Goal: Answer question/provide support

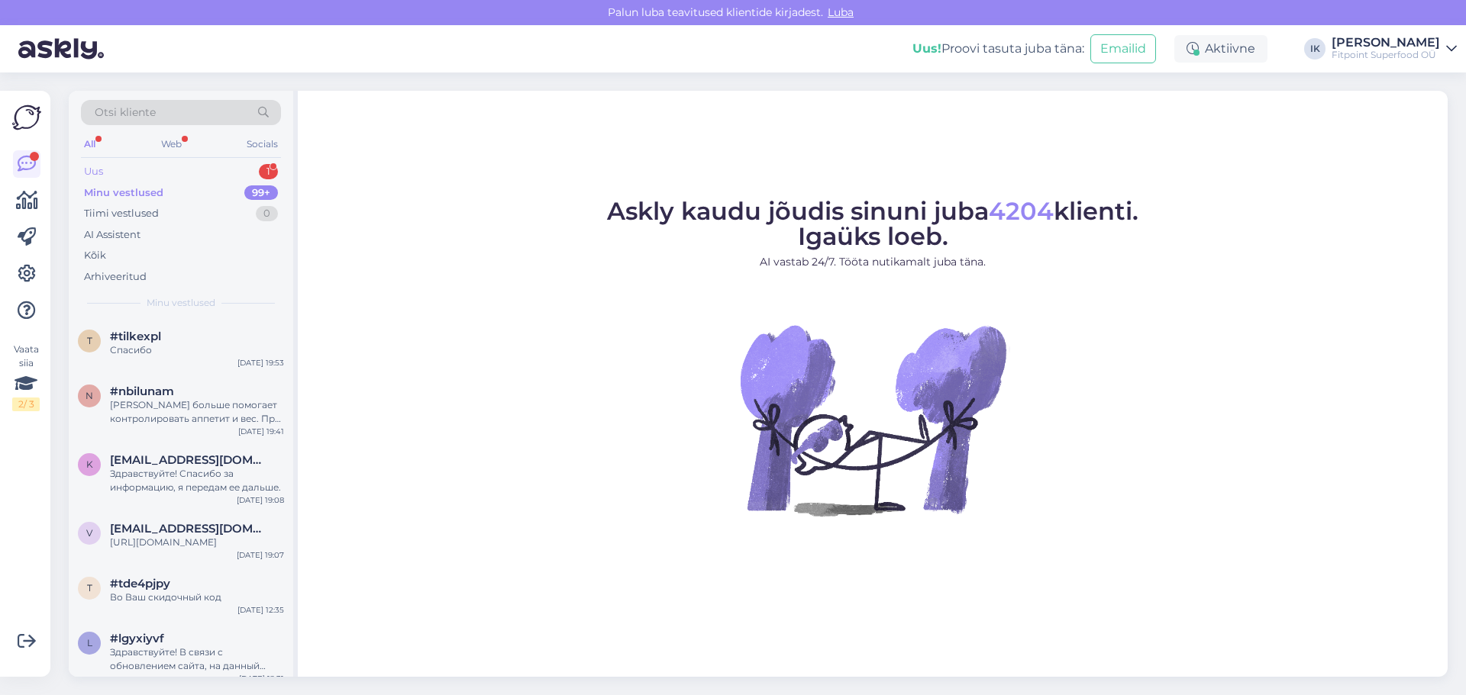
click at [148, 178] on div "Uus 1" at bounding box center [181, 171] width 200 height 21
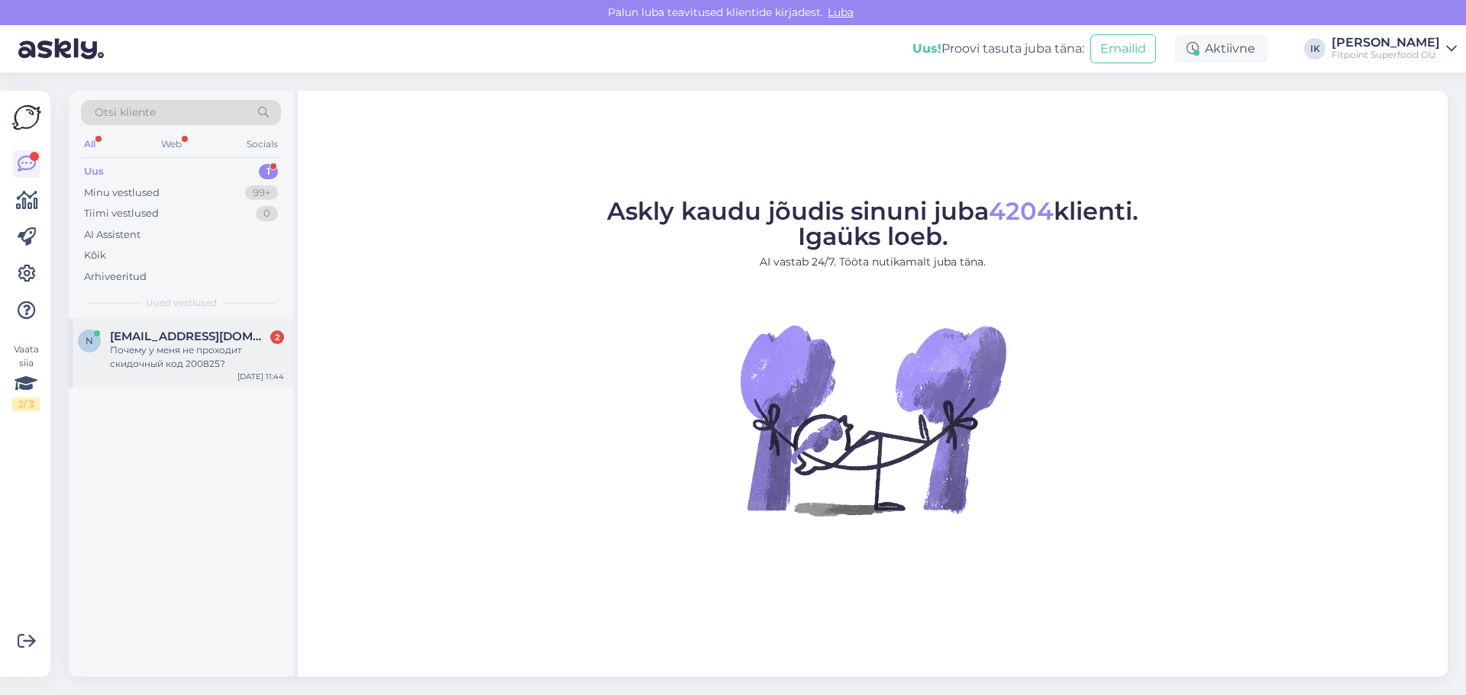
click at [190, 353] on div "Почему у меня не проходит скидочный код 200825?" at bounding box center [197, 357] width 174 height 27
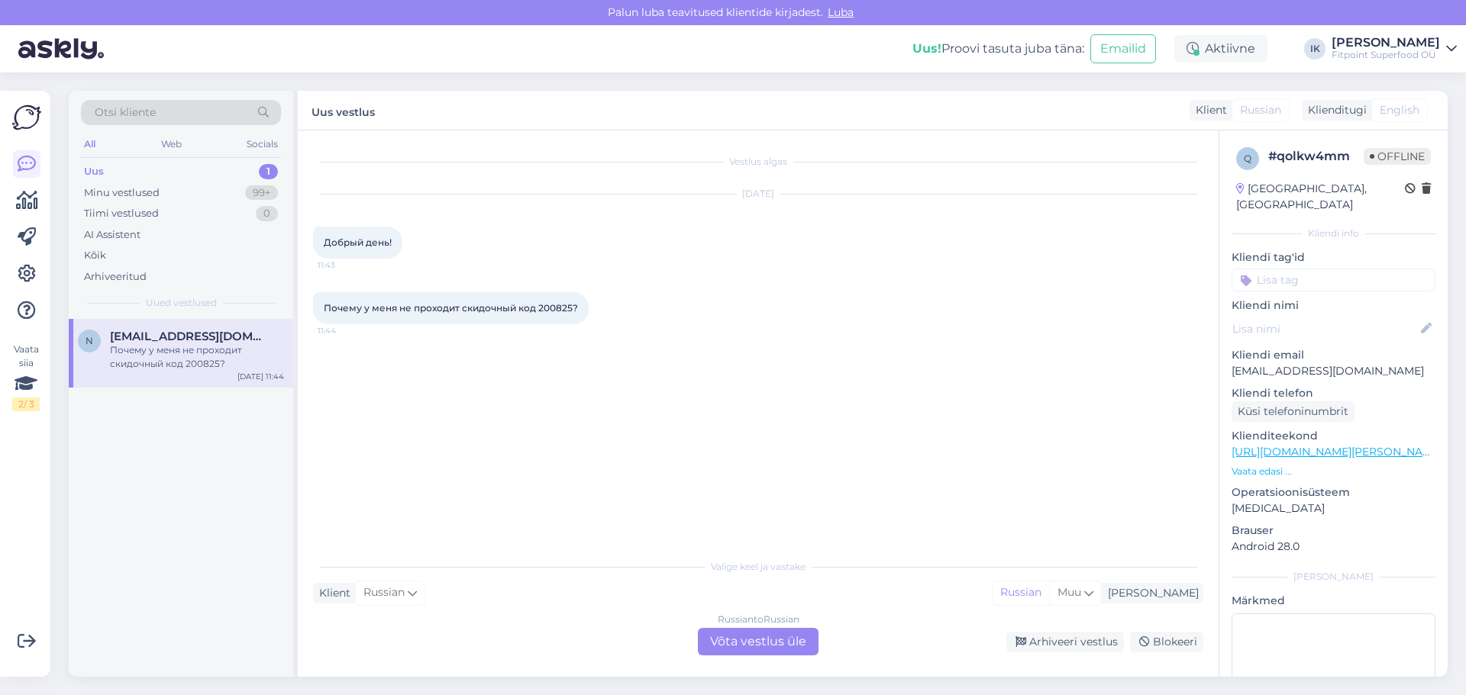
click at [728, 637] on div "Russian to Russian Võta vestlus üle" at bounding box center [758, 641] width 121 height 27
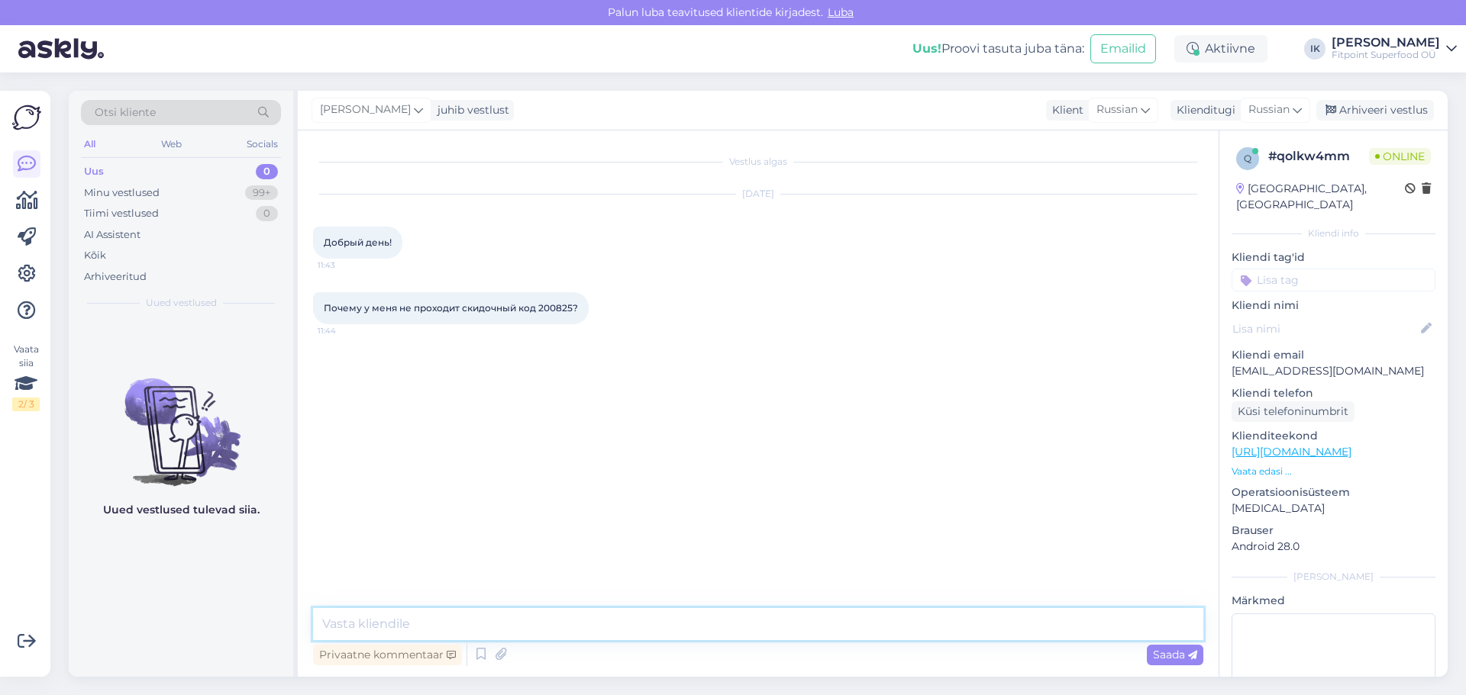
click at [367, 621] on textarea at bounding box center [758, 624] width 890 height 32
type textarea "Добрый день!"
type textarea "Сейчас проверю"
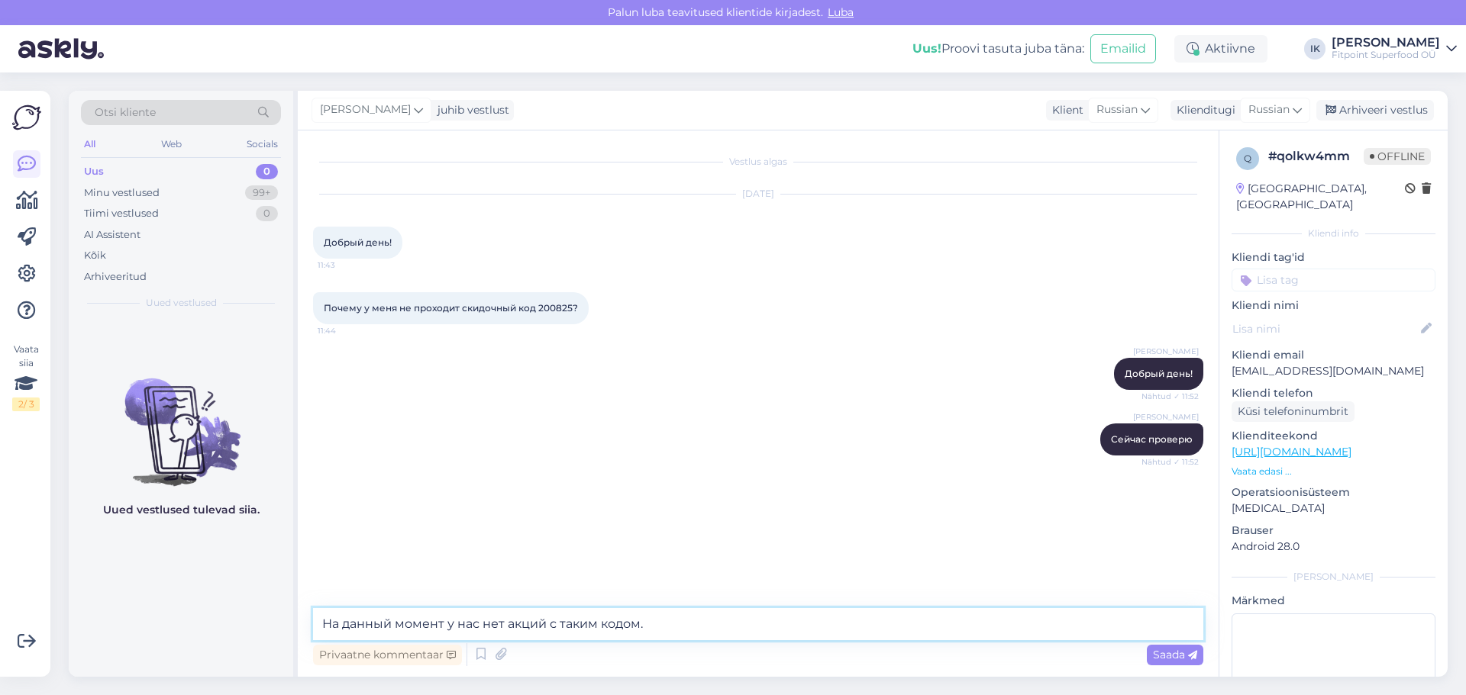
type textarea "На данный момент у нас нет акций с таким кодом"
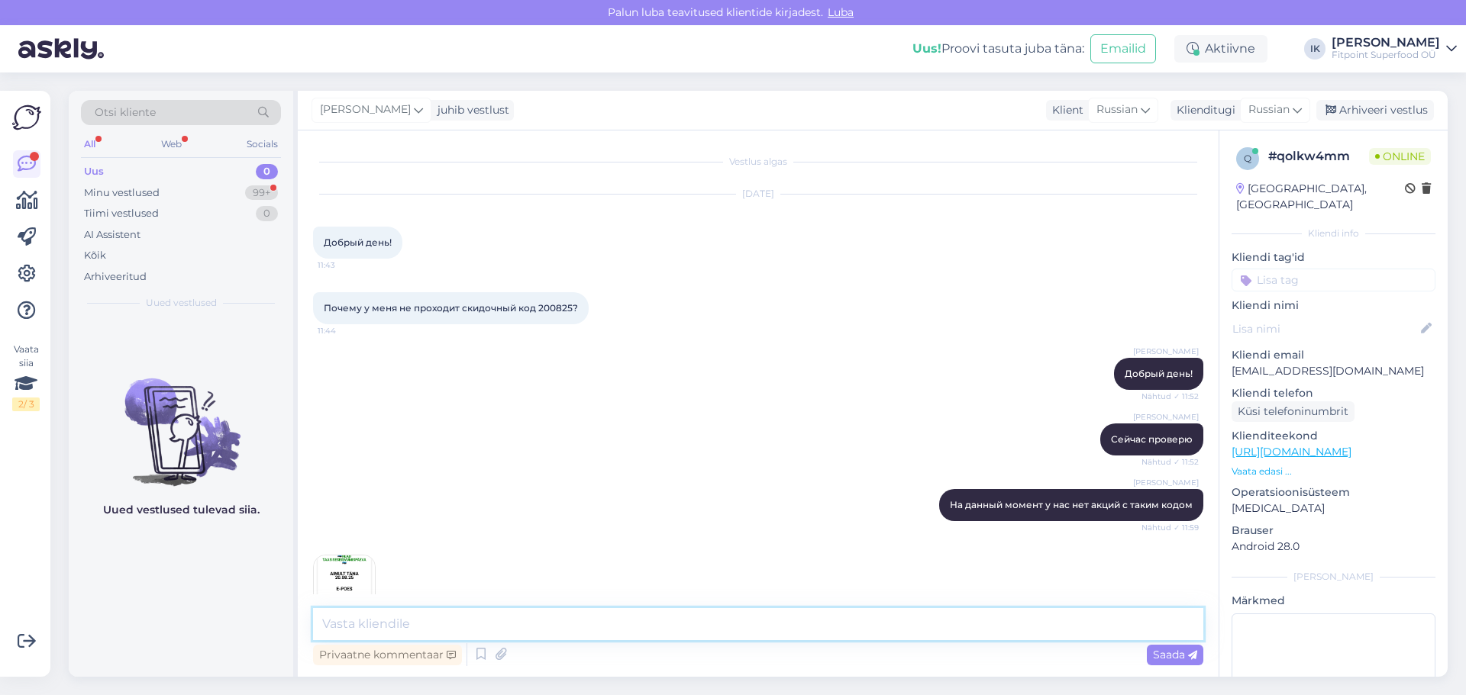
scroll to position [40, 0]
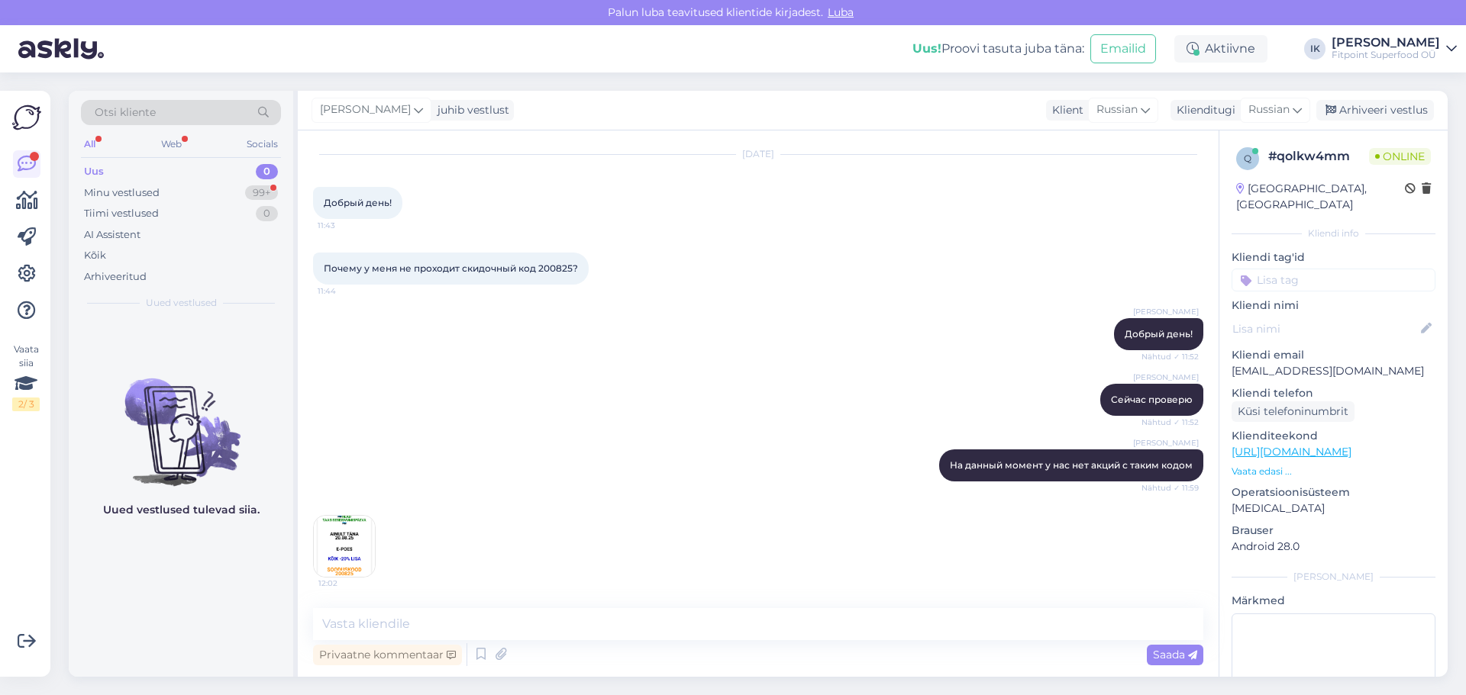
click at [347, 544] on img at bounding box center [344, 546] width 61 height 61
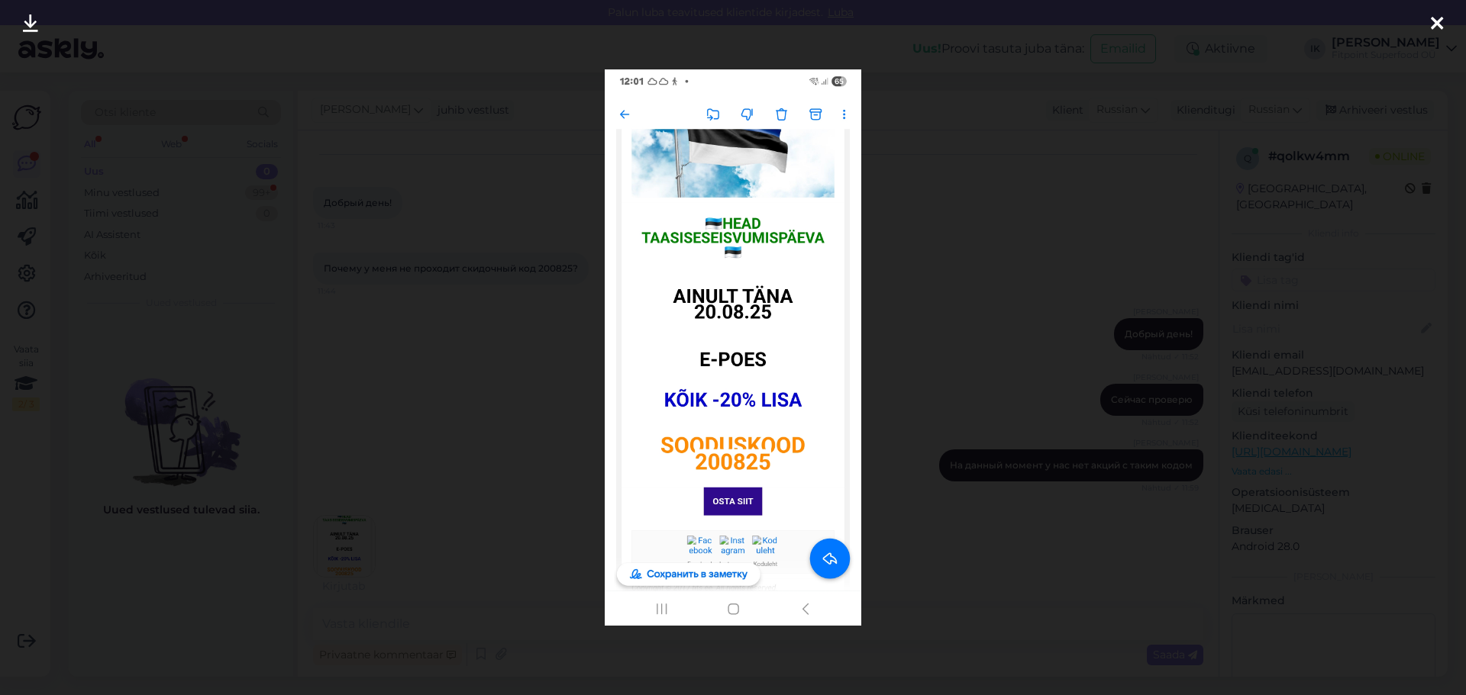
click at [759, 330] on img at bounding box center [733, 347] width 257 height 557
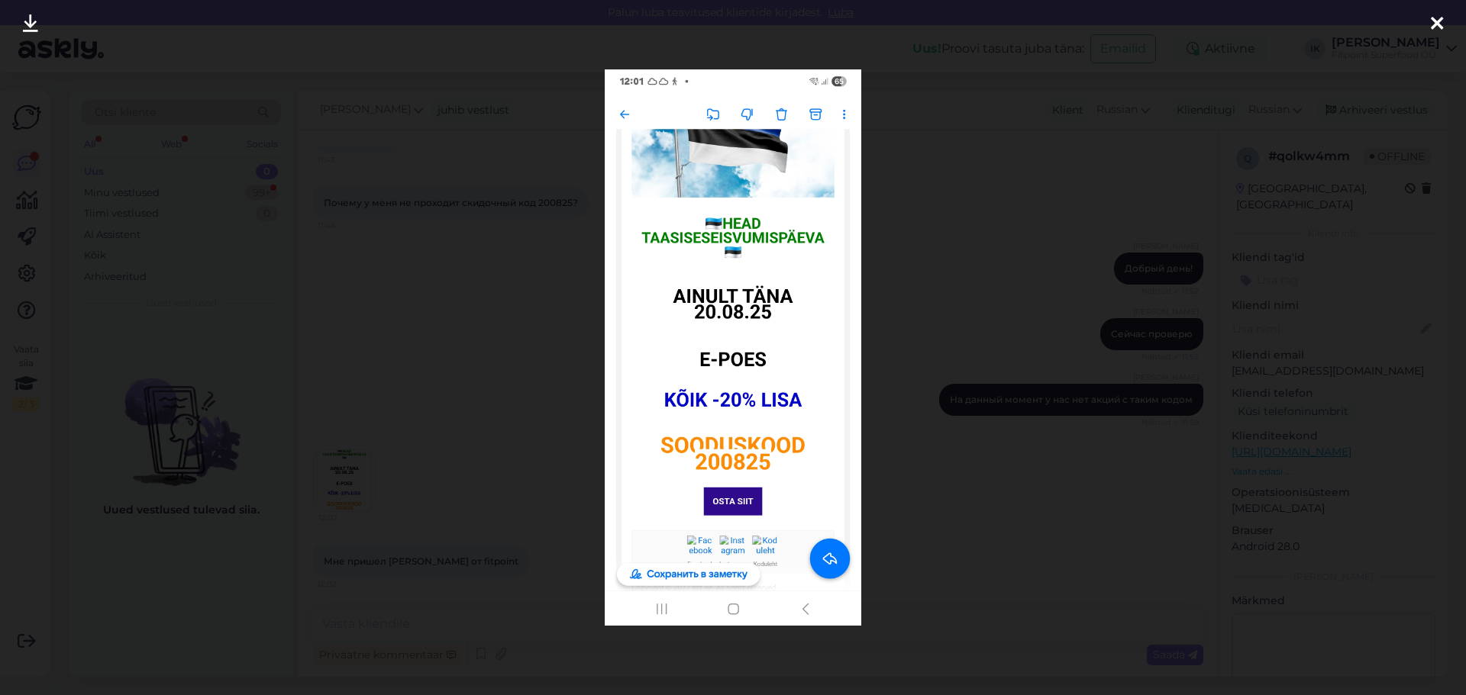
click at [1432, 23] on icon at bounding box center [1437, 25] width 12 height 20
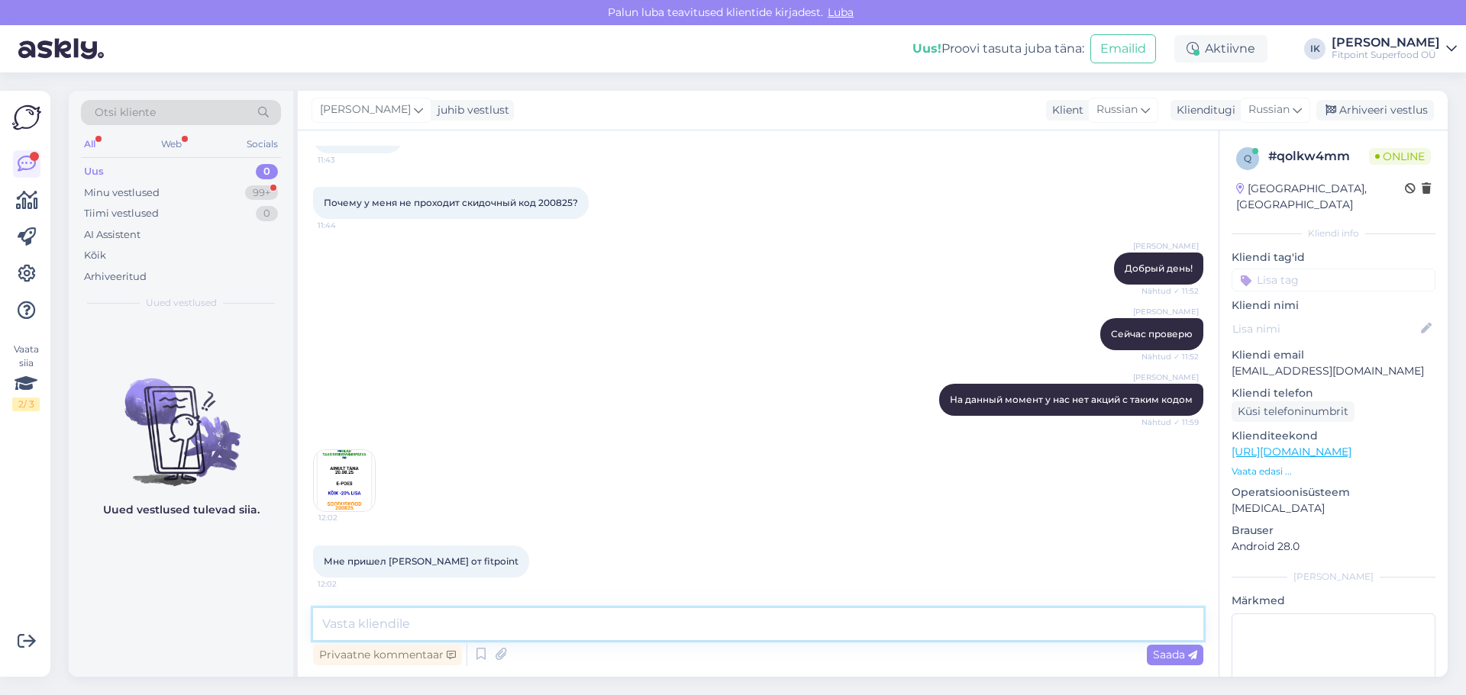
click at [401, 626] on textarea at bounding box center [758, 624] width 890 height 32
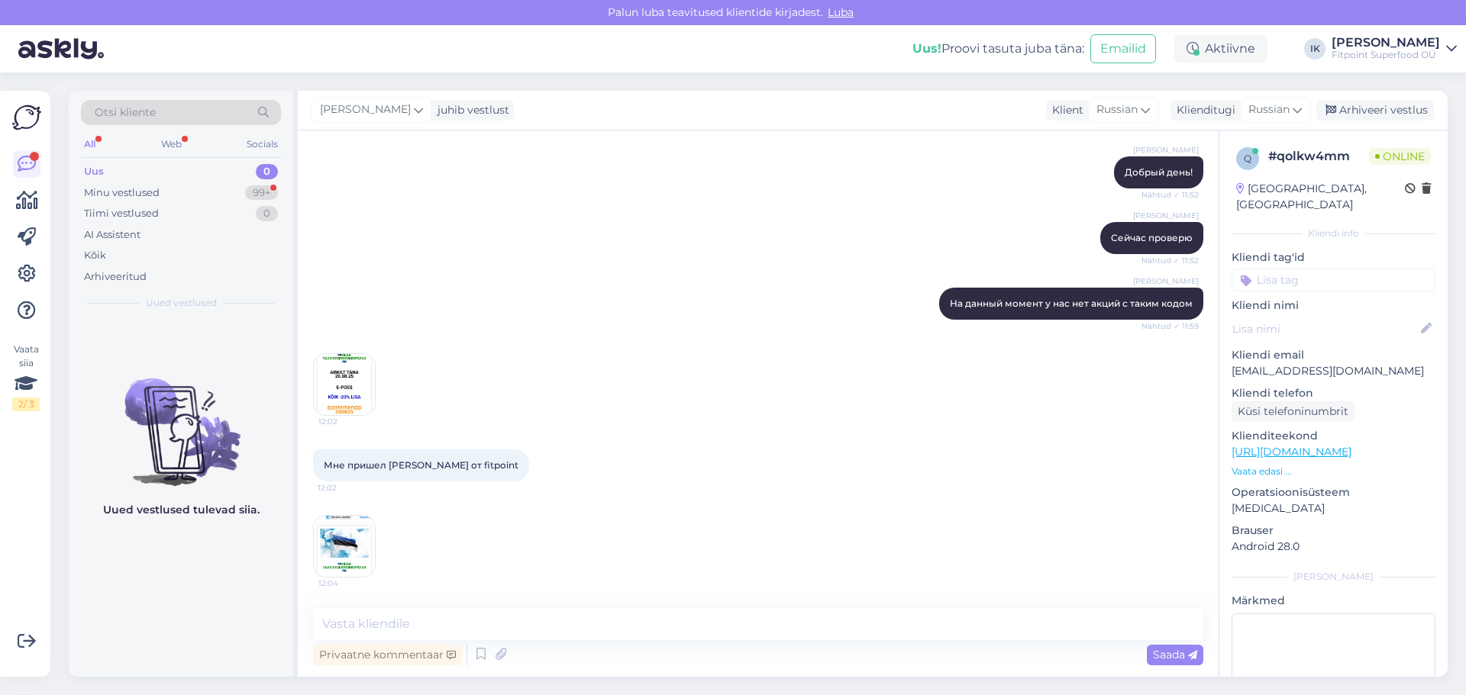
click at [356, 534] on img at bounding box center [344, 546] width 61 height 61
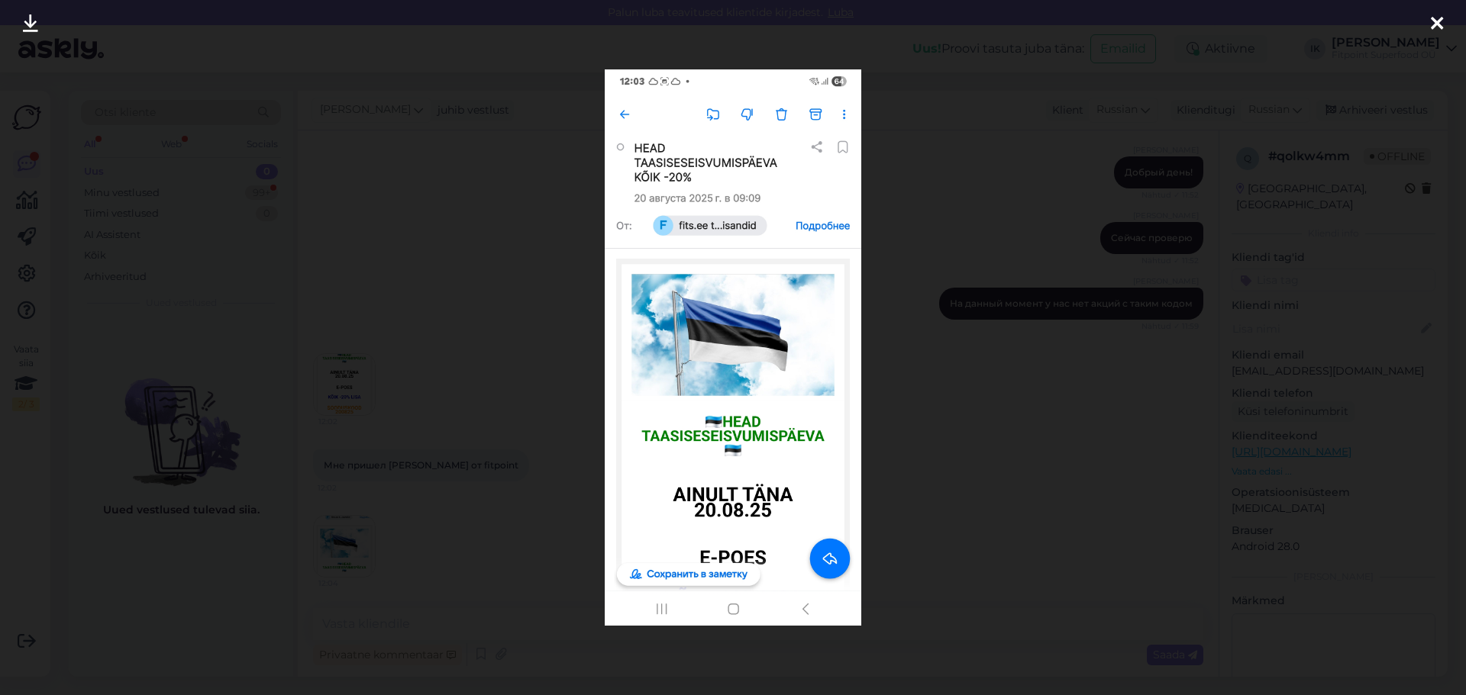
click at [1434, 23] on icon at bounding box center [1437, 25] width 12 height 20
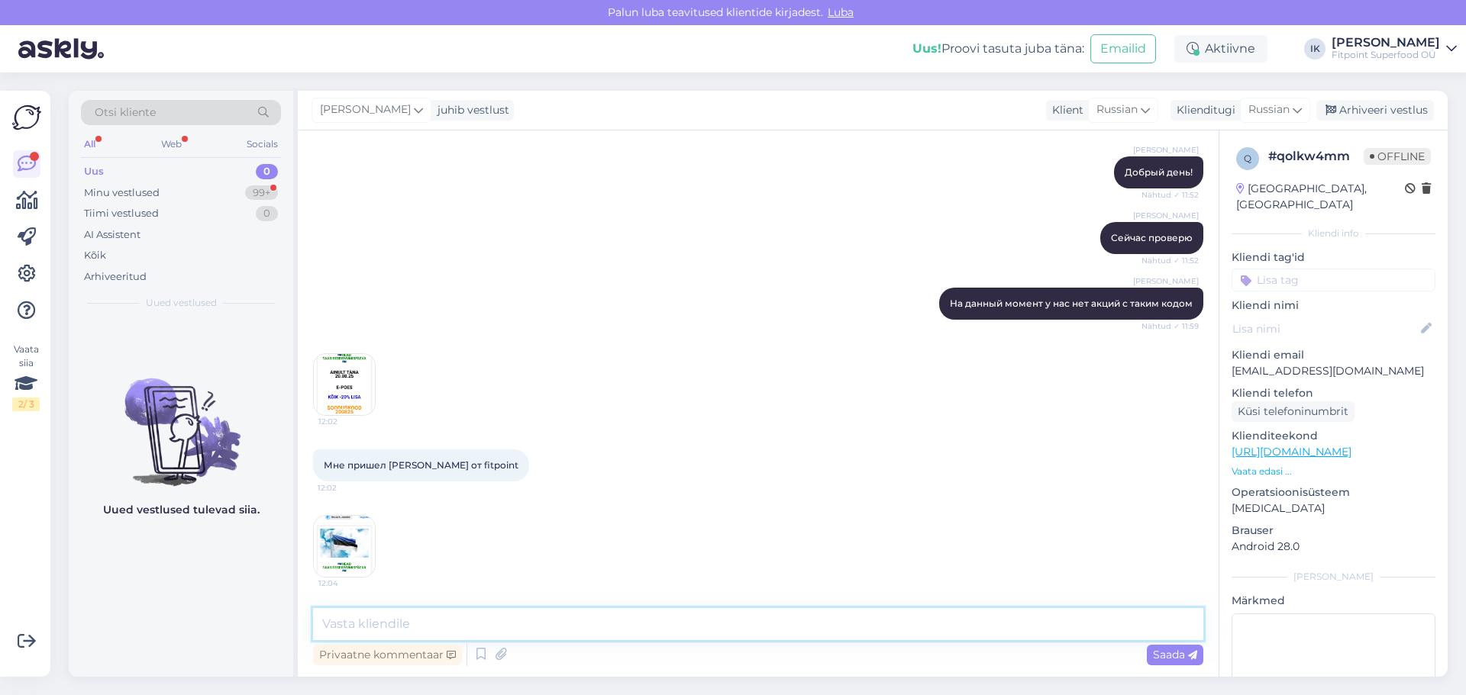
click at [382, 628] on textarea at bounding box center [758, 624] width 890 height 32
type textarea "Поняла проблему"
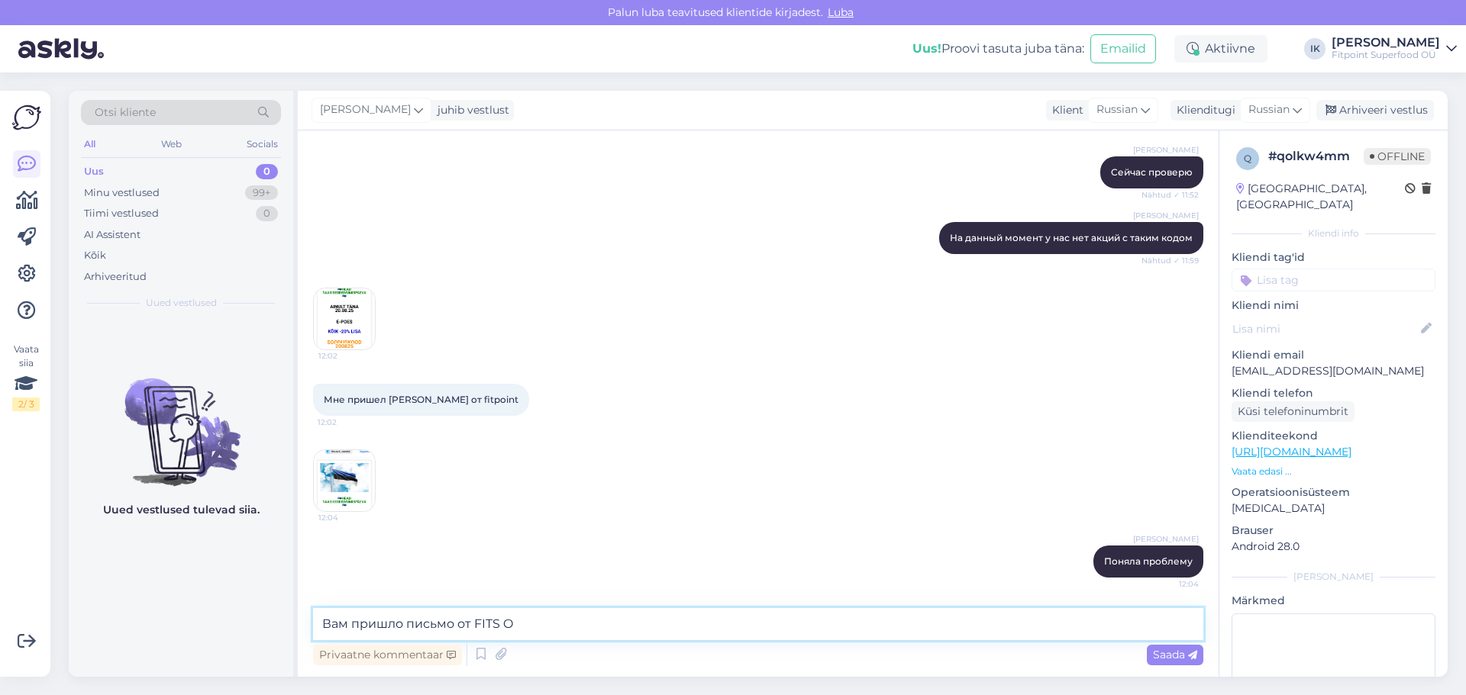
type textarea "Вам пришло письмо от FITS OÜ"
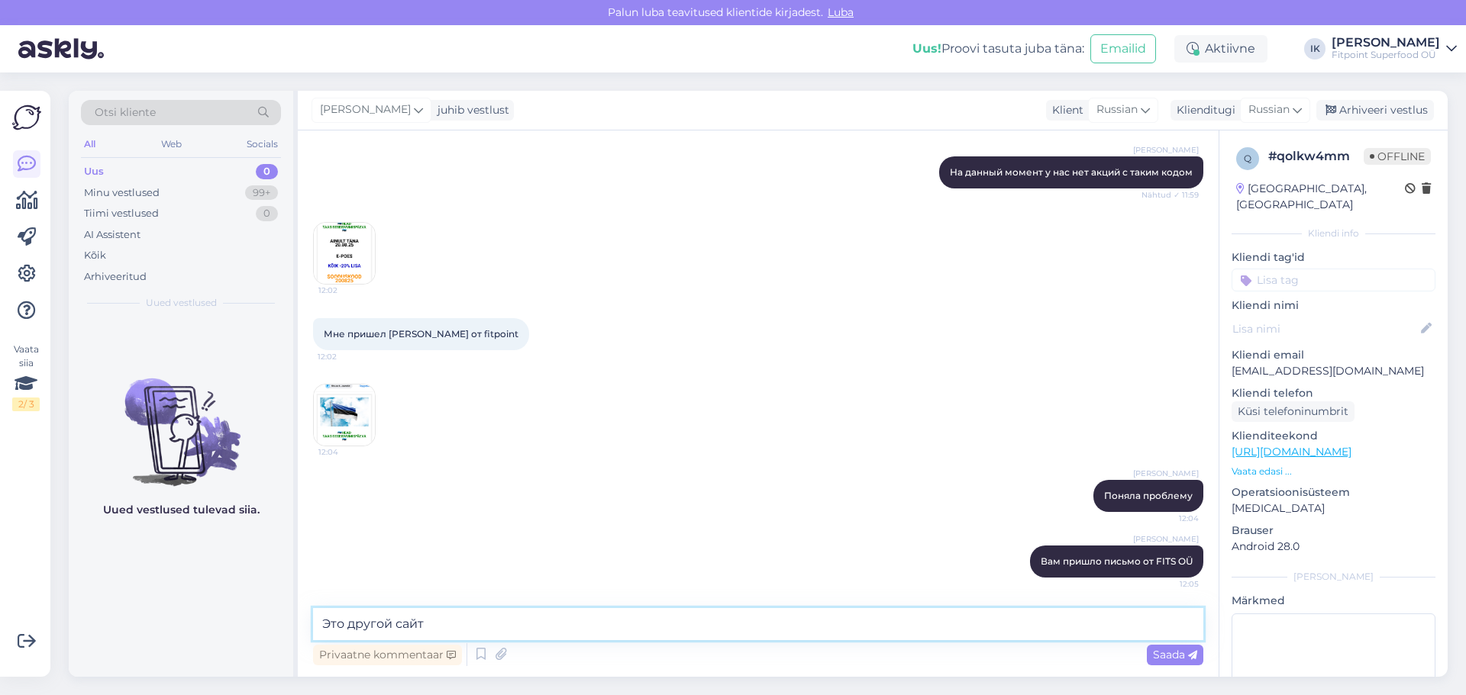
paste textarea "[URL][DOMAIN_NAME]"
type textarea "Это другой сайт [URL][DOMAIN_NAME]"
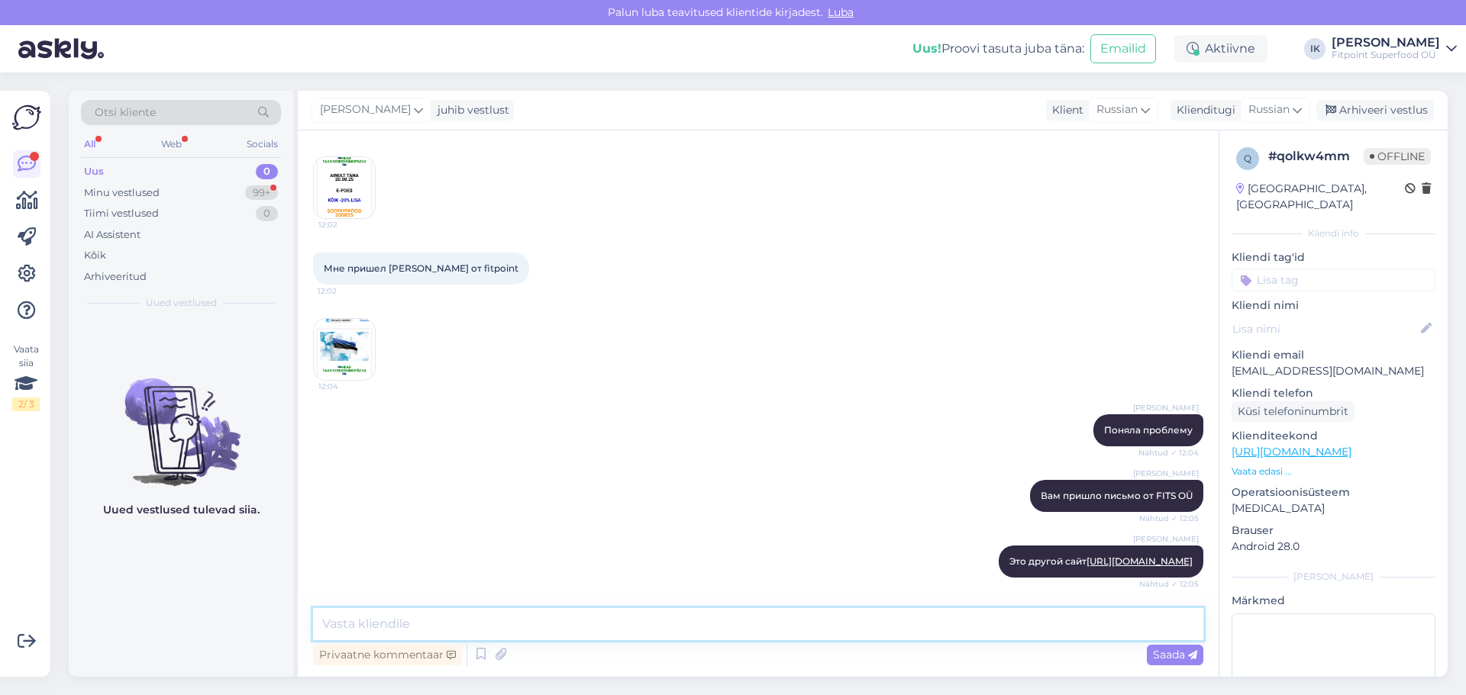
scroll to position [464, 0]
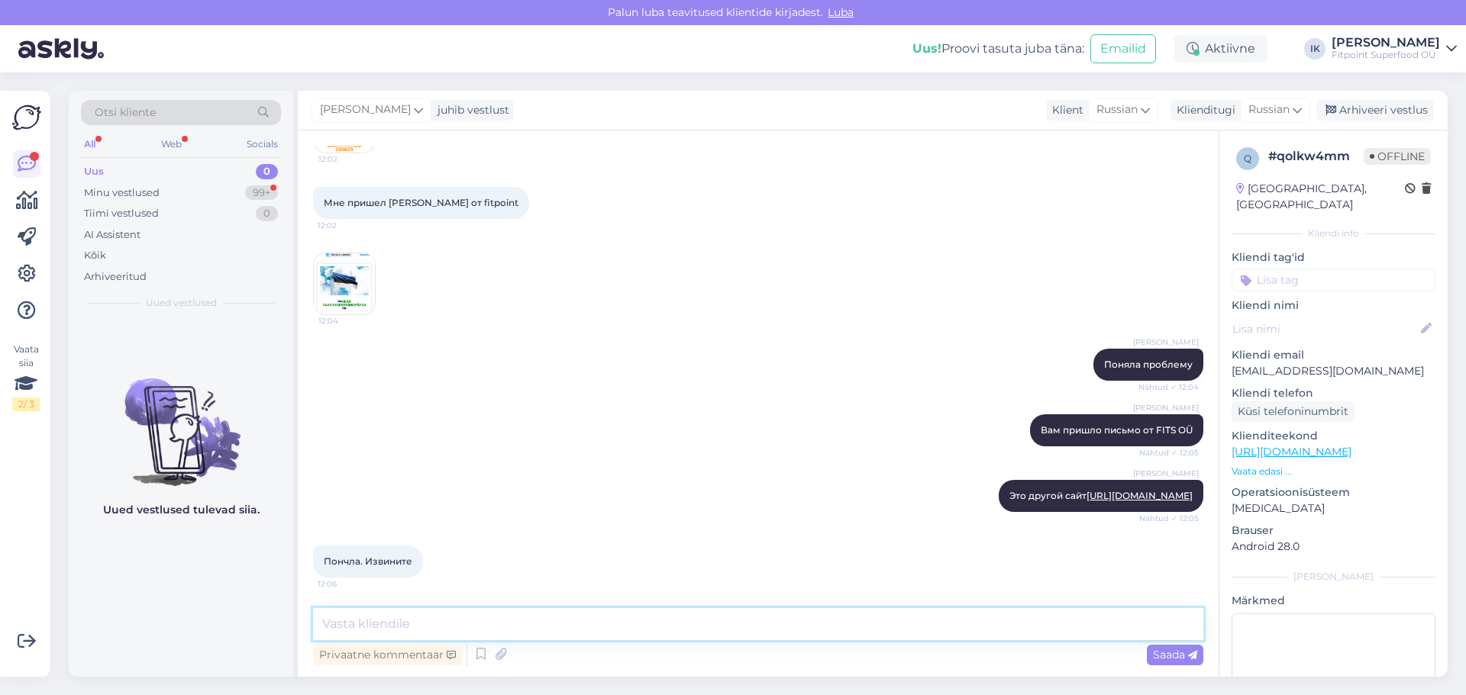
click at [390, 624] on textarea at bounding box center [758, 624] width 890 height 32
type textarea "Хорошего дня!"
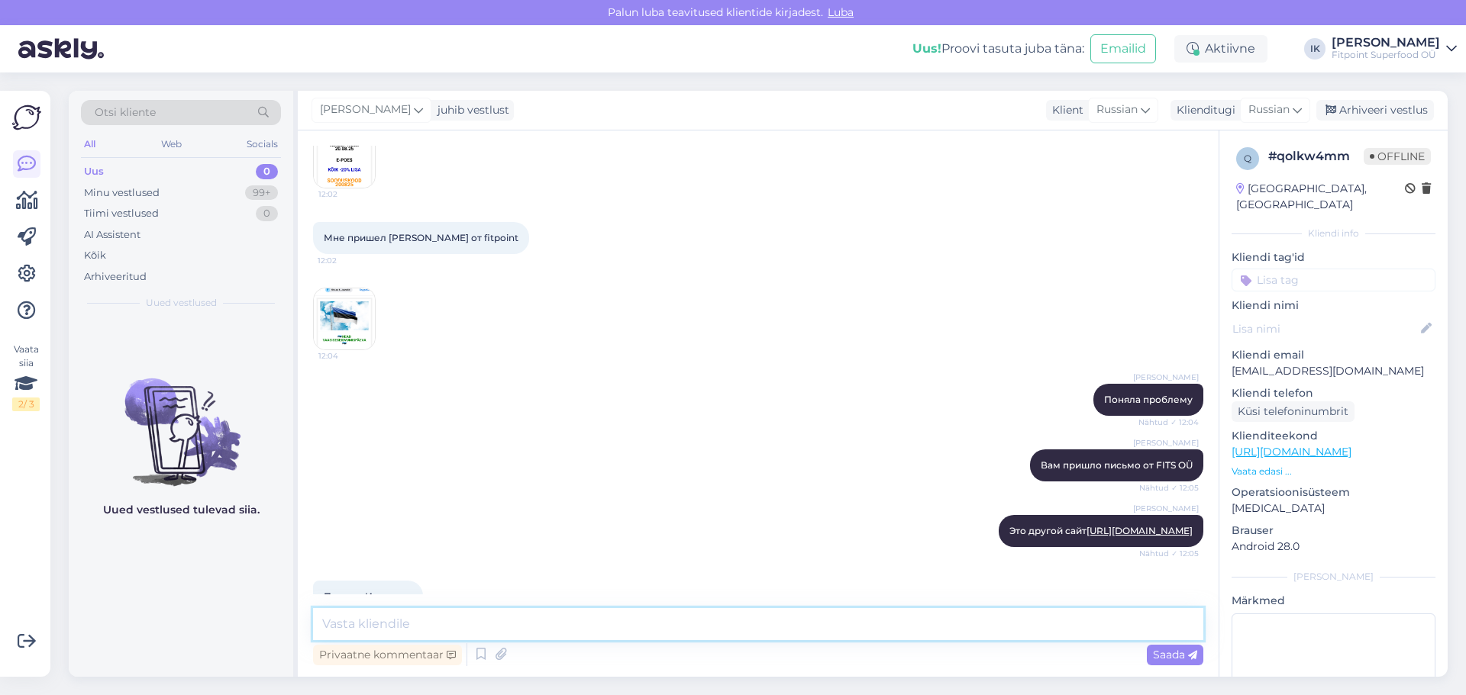
scroll to position [530, 0]
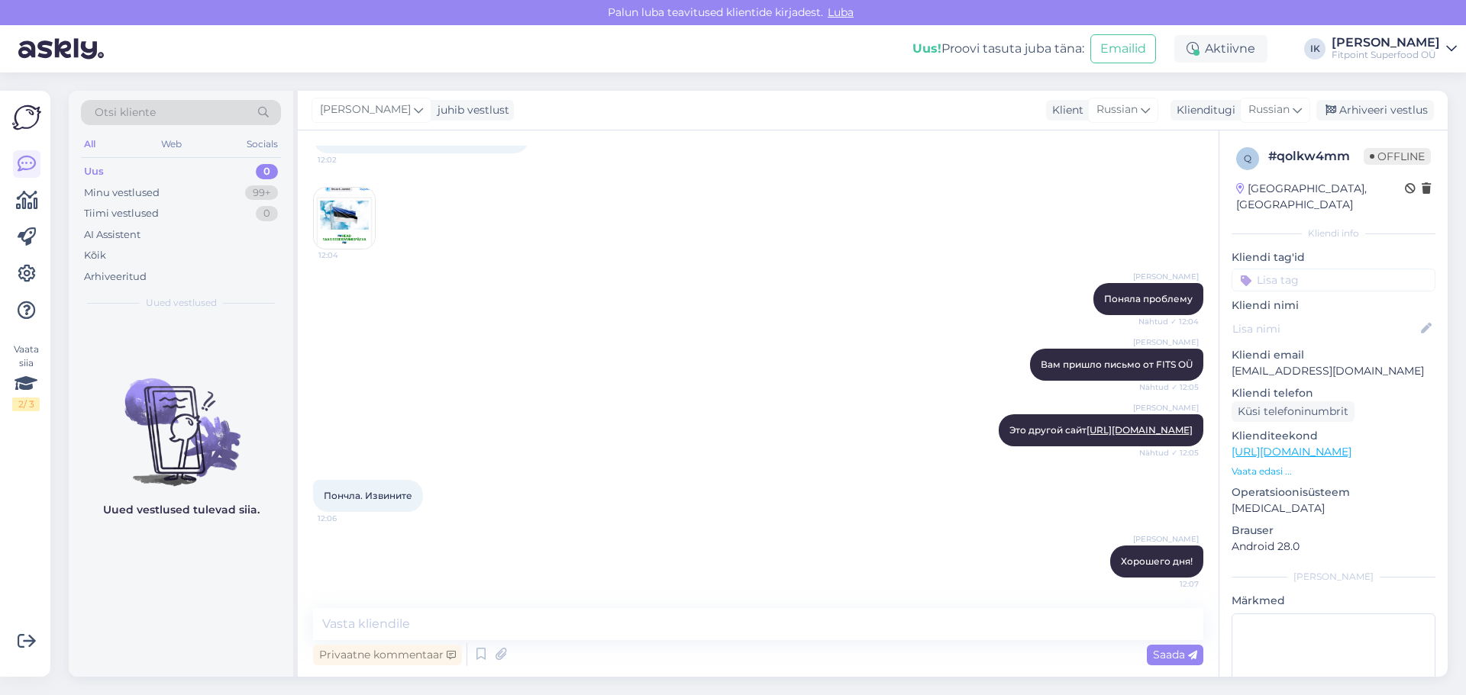
click at [362, 212] on img at bounding box center [344, 218] width 61 height 61
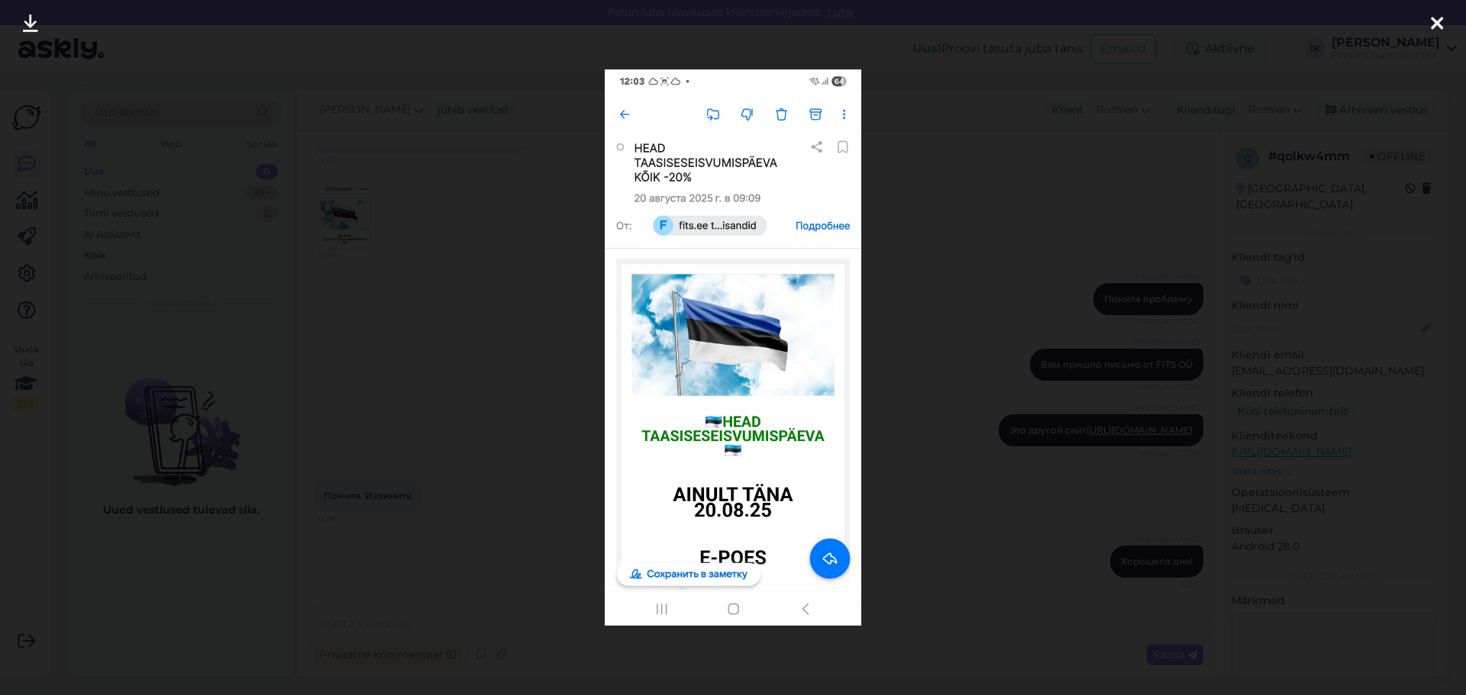
click at [1435, 27] on icon at bounding box center [1437, 25] width 12 height 20
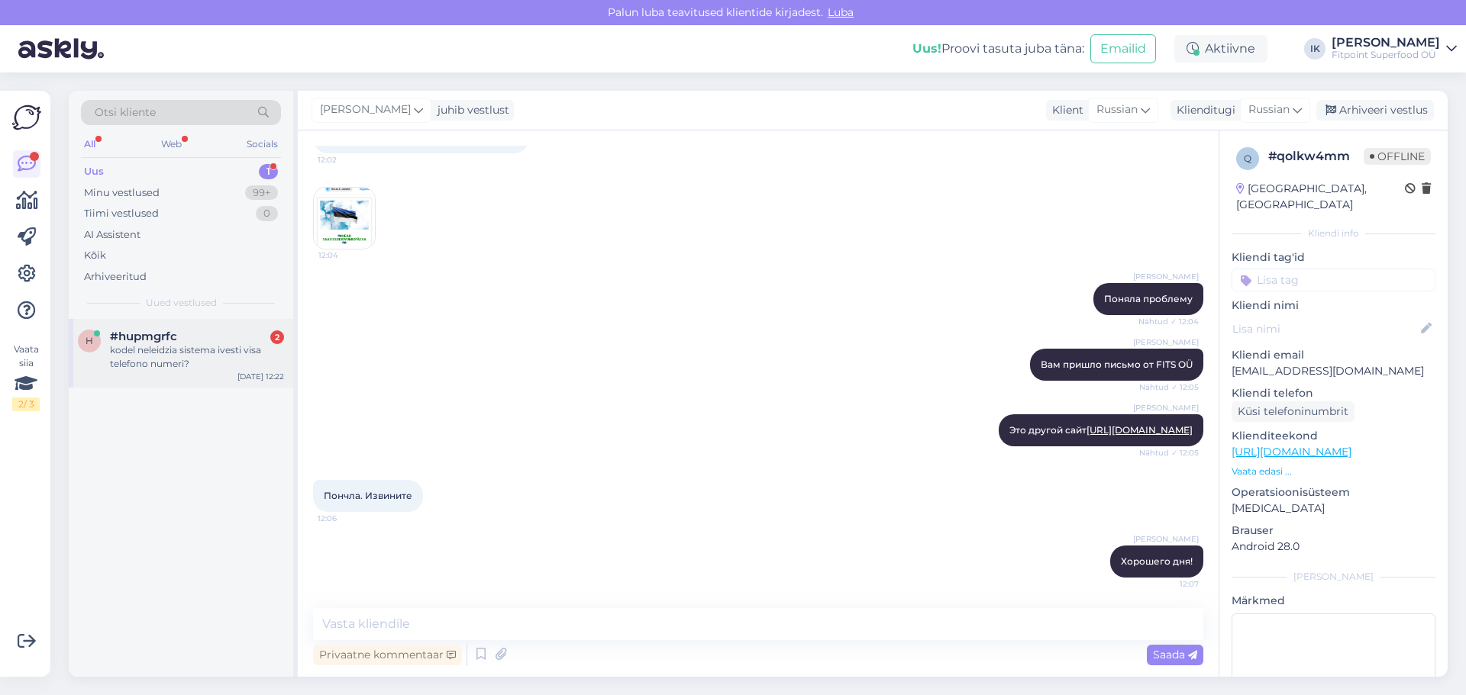
click at [196, 344] on div "kodel neleidzia sistema ivesti visa telefono numeri?" at bounding box center [197, 357] width 174 height 27
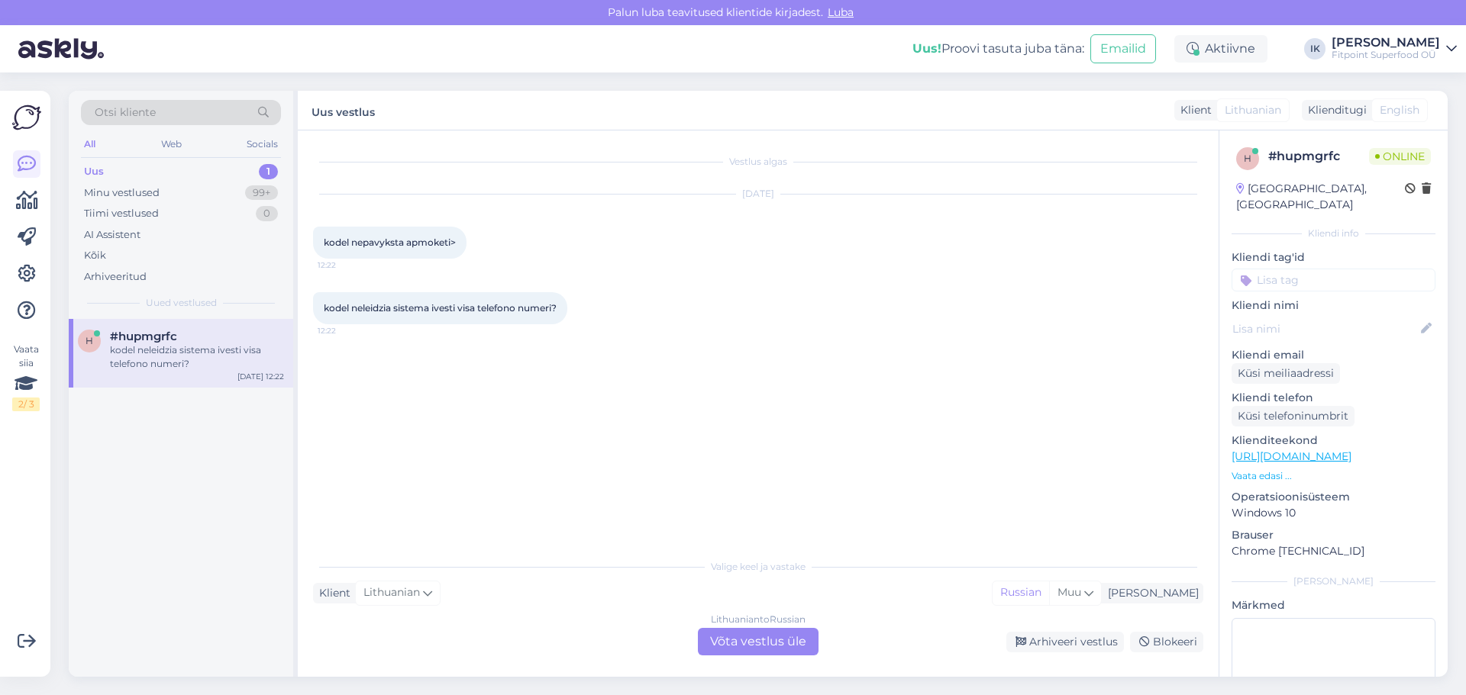
scroll to position [0, 0]
click at [759, 641] on div "Lithuanian to Russian Võta vestlus üle" at bounding box center [758, 641] width 121 height 27
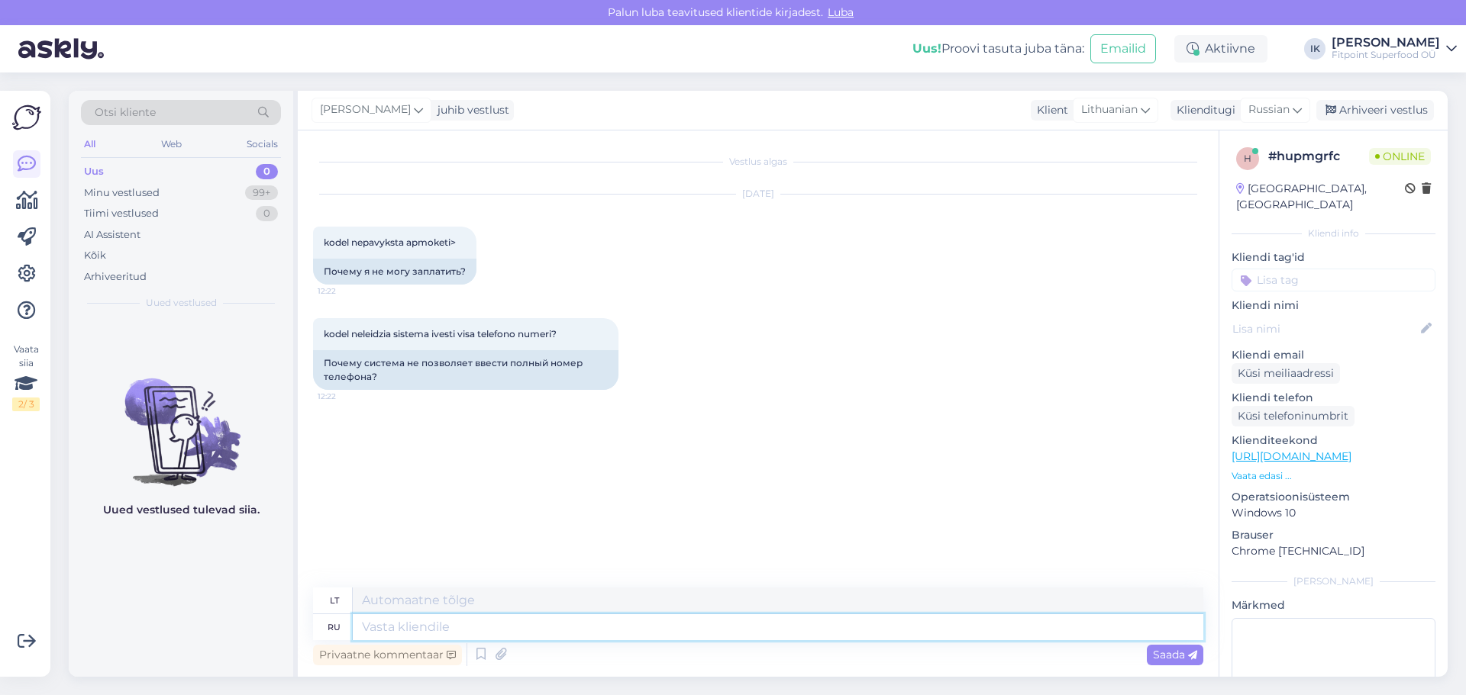
click at [421, 626] on textarea at bounding box center [778, 628] width 850 height 26
type textarea "Привет"
type textarea "Sveiki"
type textarea "Привет!"
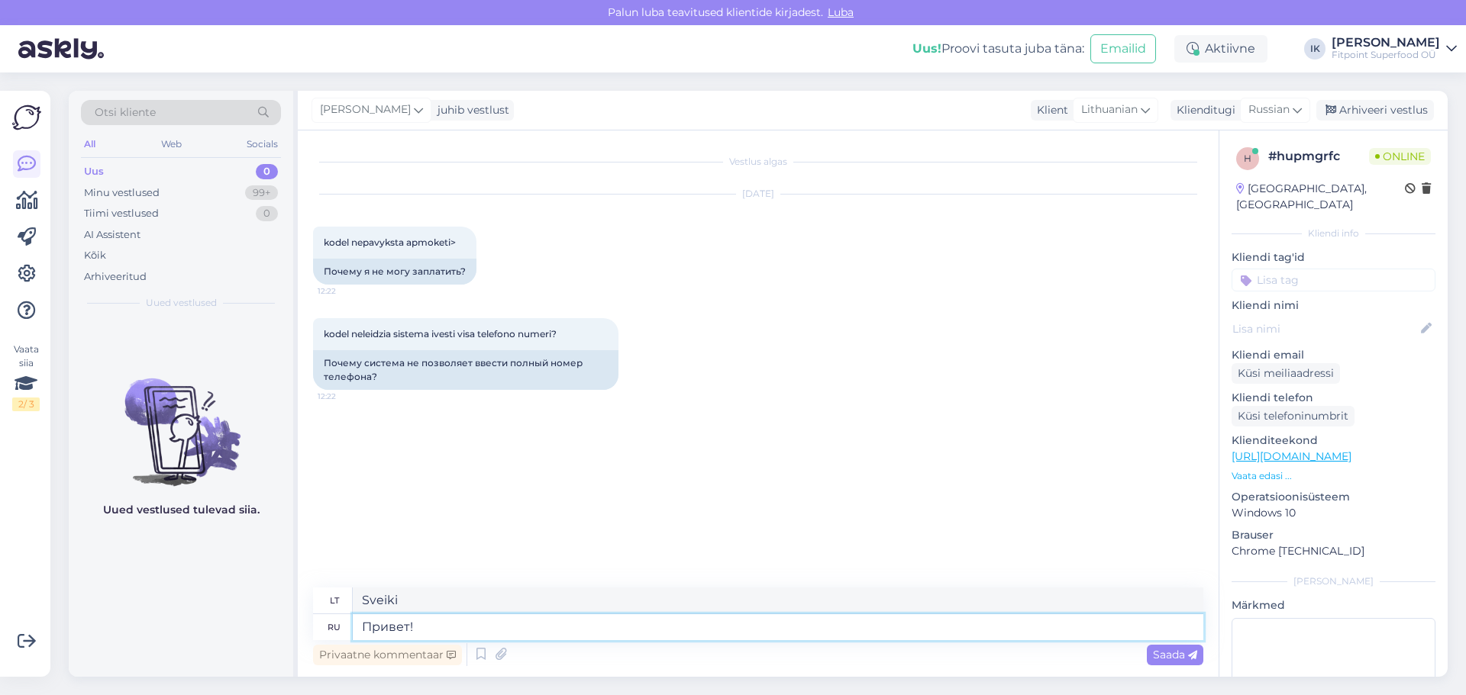
type textarea "Sveiki!"
type textarea "Код"
type textarea "Kodas"
type textarea "Код страны"
type textarea "Šalies kodas"
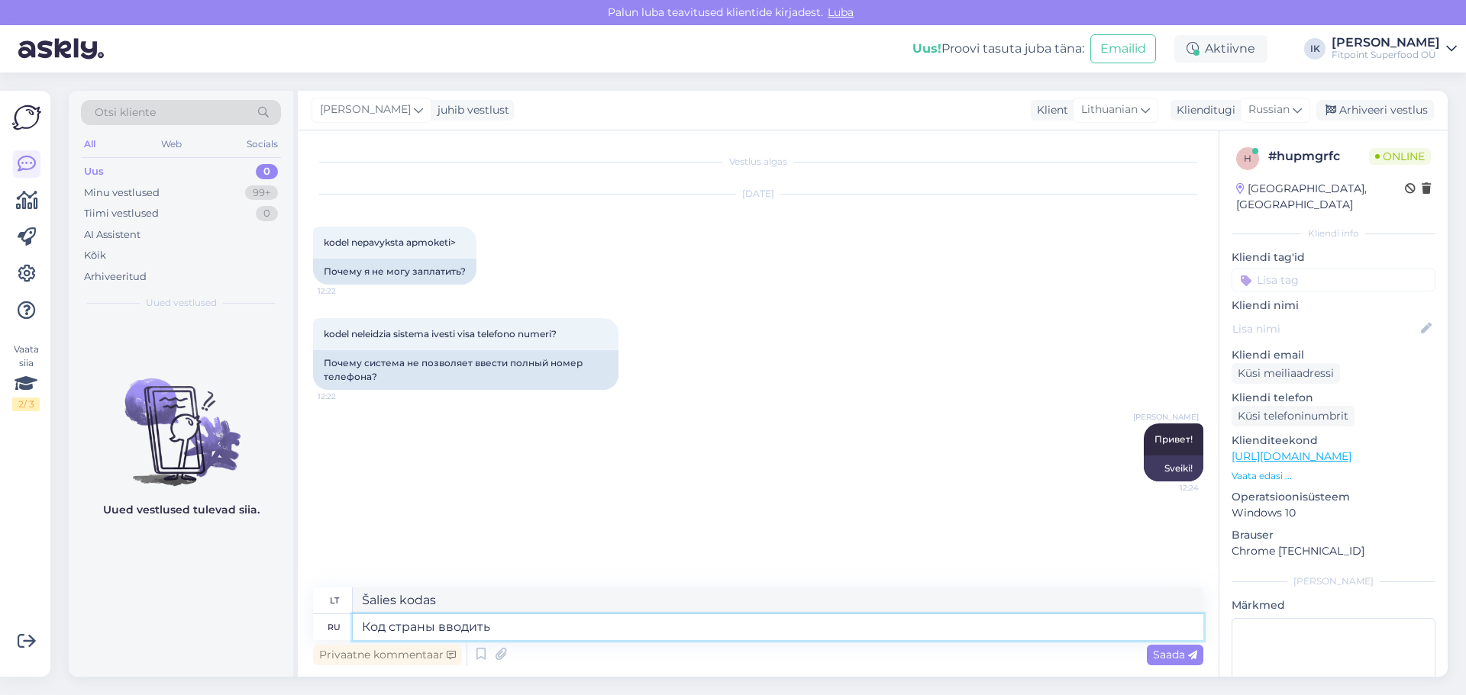
type textarea "Код страны вводить"
type textarea "Įveskite šalies kodą"
type textarea "Код страны вводить не"
type textarea "Neįveskite šalies kodo"
type textarea "Код страны вводить не надо,"
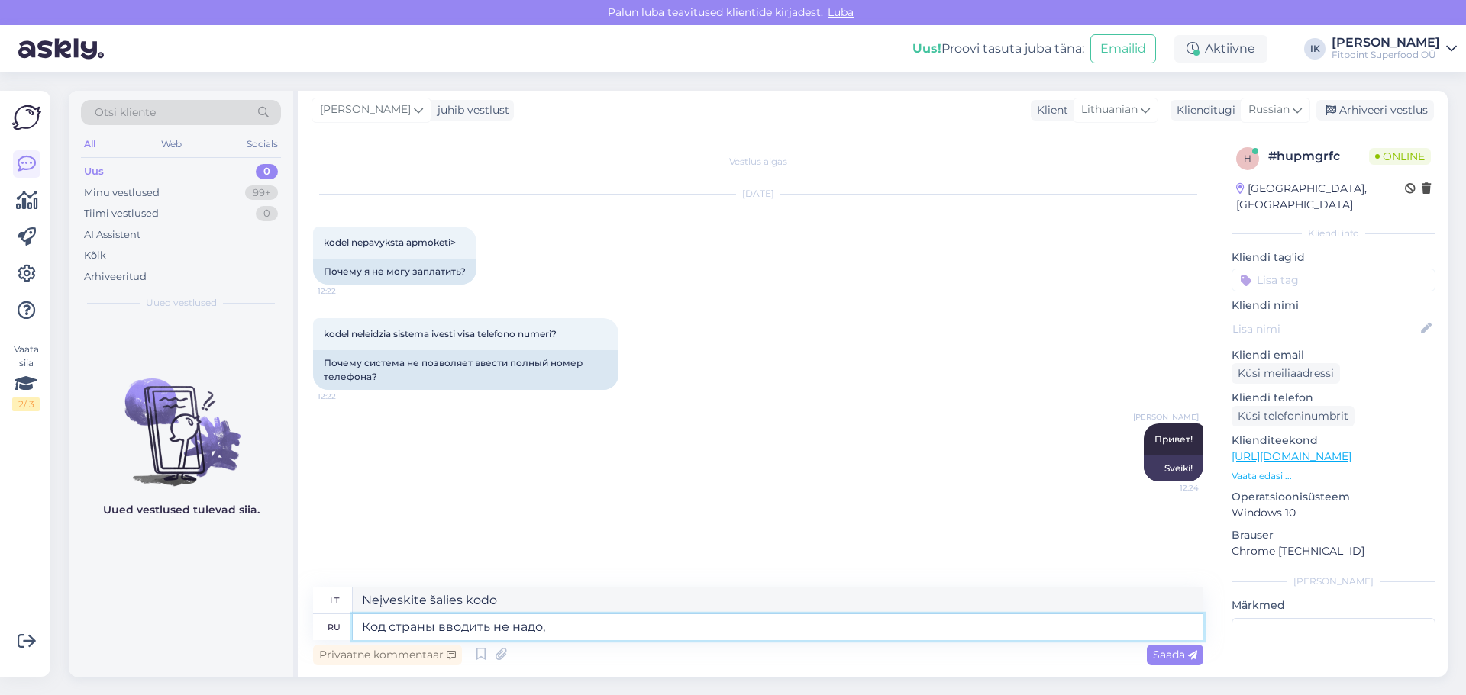
type textarea "Nereikia įvesti šalies kodo"
type textarea "Код страны вводить не надо,"
type textarea "Šalies kodo įvesti nereikia,"
type textarea "Код страны вводить не надо, он"
type textarea "Jums nereikia įvesti šalies kodo, jis yra"
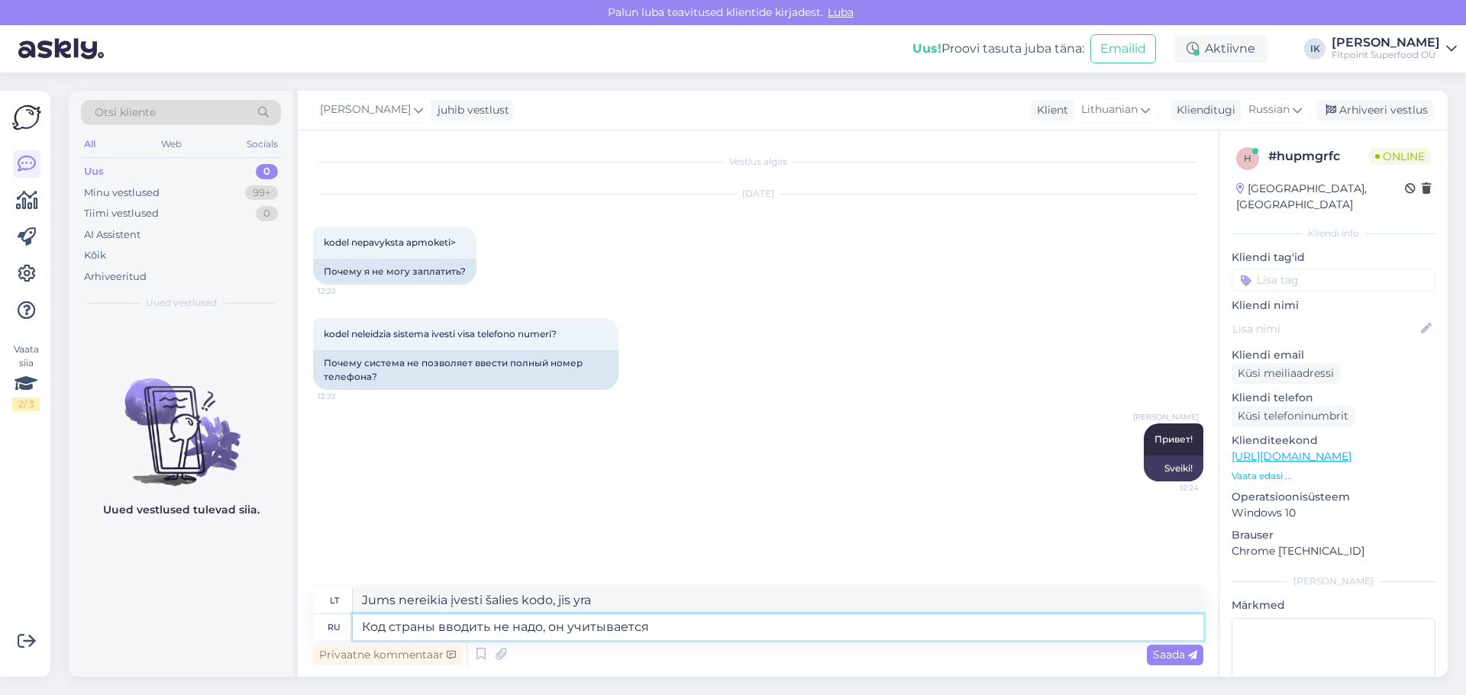
type textarea "Код страны вводить не надо, он учитывается"
type textarea "Šalies kodo įvesti nereikia, jis bus įvertintas"
type textarea "Код страны вводить не надо, он учитывается автоматически"
type textarea "Šalies kodo įvesti nereikia, jis bus įvertintas automatiškai"
type textarea "Код страны вводить не надо, он учитывается автоматически при в"
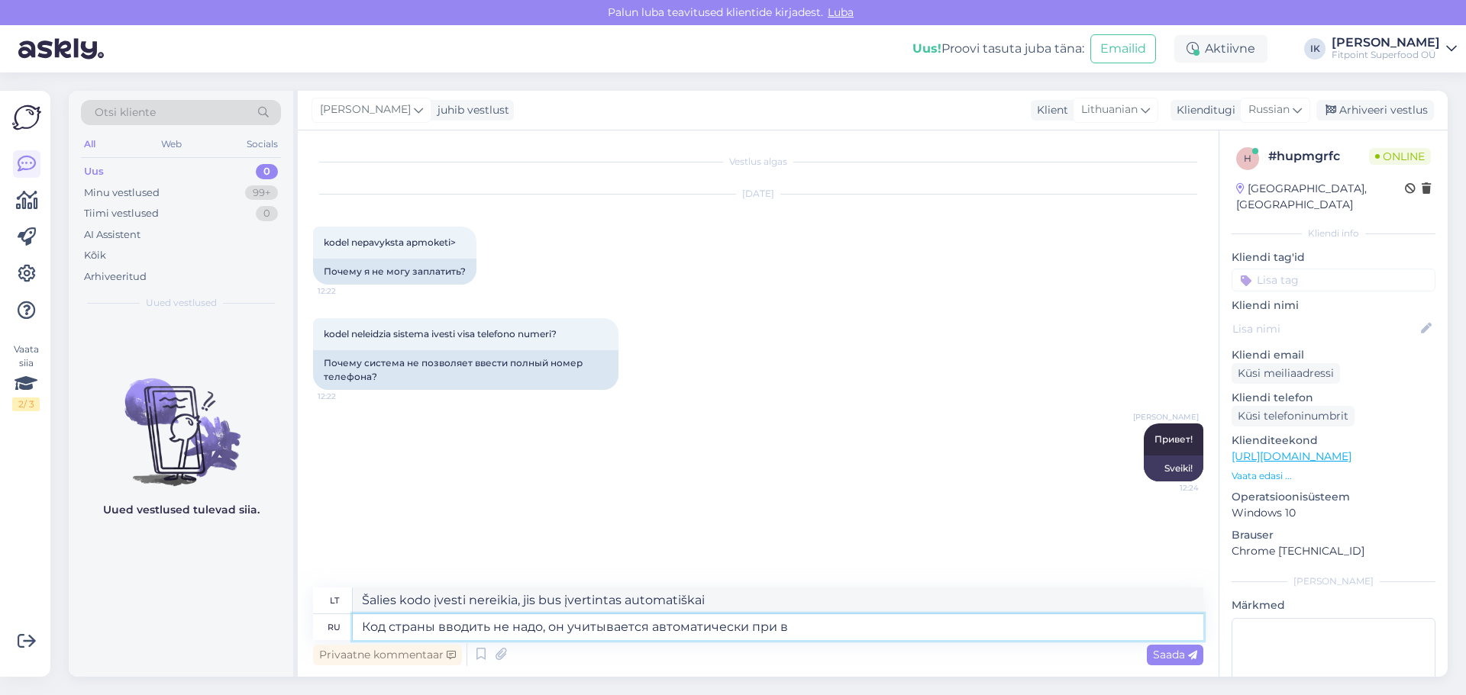
type textarea "Šalies kodo įvesti nereikia, jis bus automatiškai įvertintas, kai"
type textarea "Код страны вводить не надо, он учитывается автоматически при выборе"
type textarea "Šalies kodo įvesti nereikia, jis automatiškai įvertinamas renkantis."
type textarea "Код страны вводить не надо, он учитывается автоматически при выборе страны"
type textarea "Jums nereikia įvesti šalies kodo, jis automatiškai įvertinamas renkantis šalį."
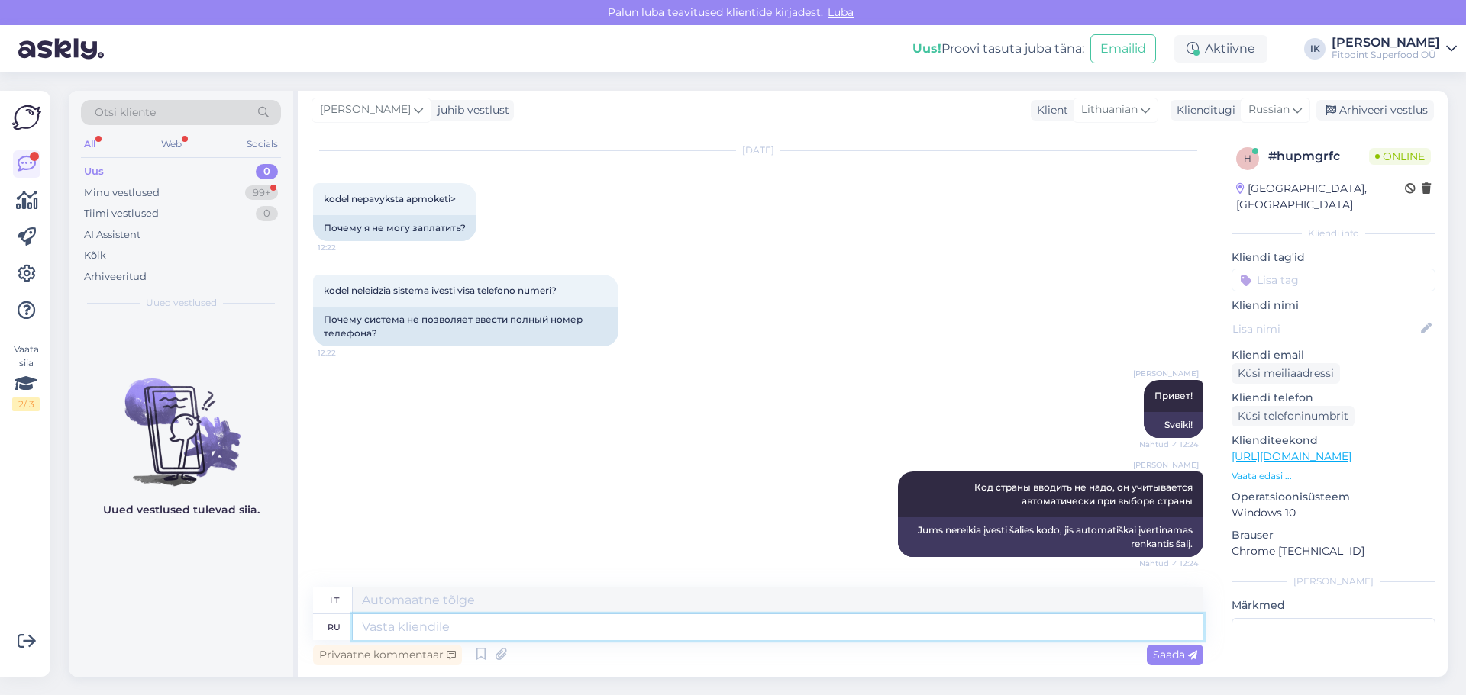
scroll to position [163, 0]
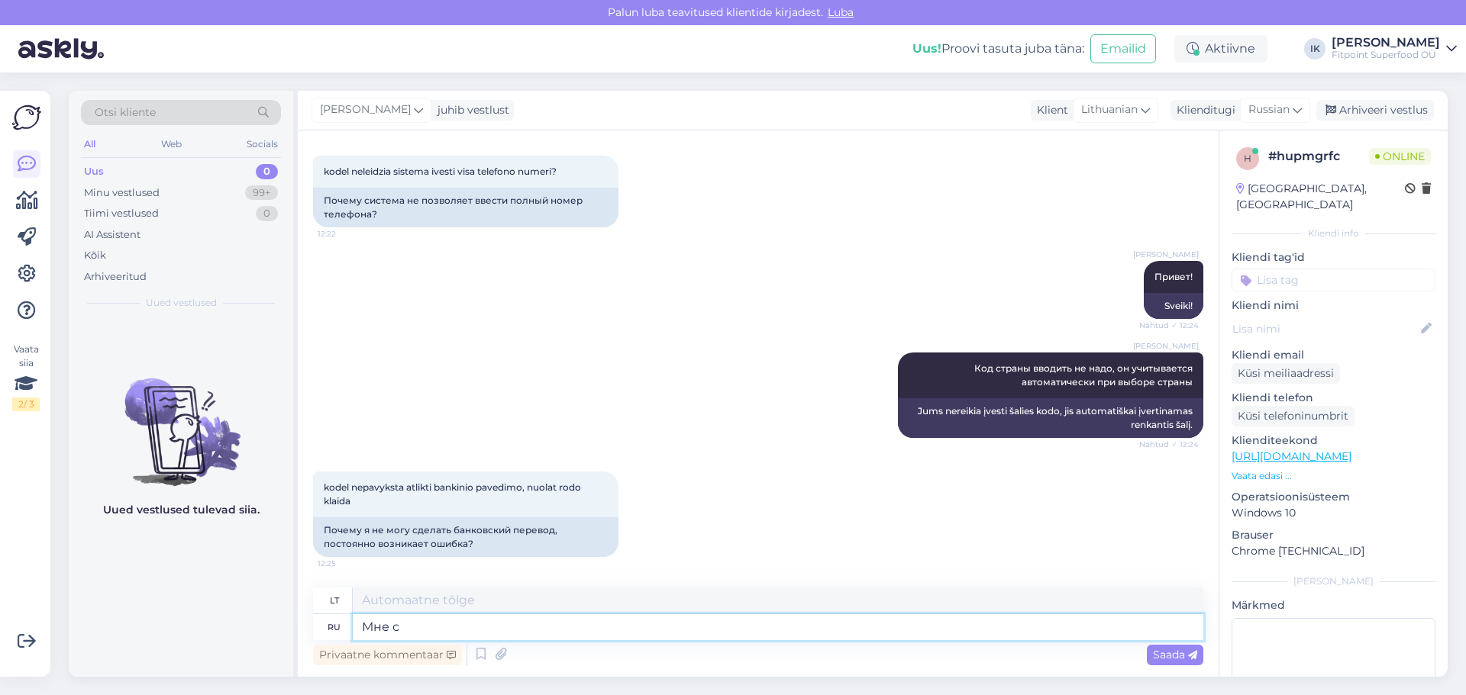
type textarea "Мне сл"
type textarea "Man"
type textarea "Мне сложно"
type textarea "Man sunku"
type textarea "Мне сложно сказать"
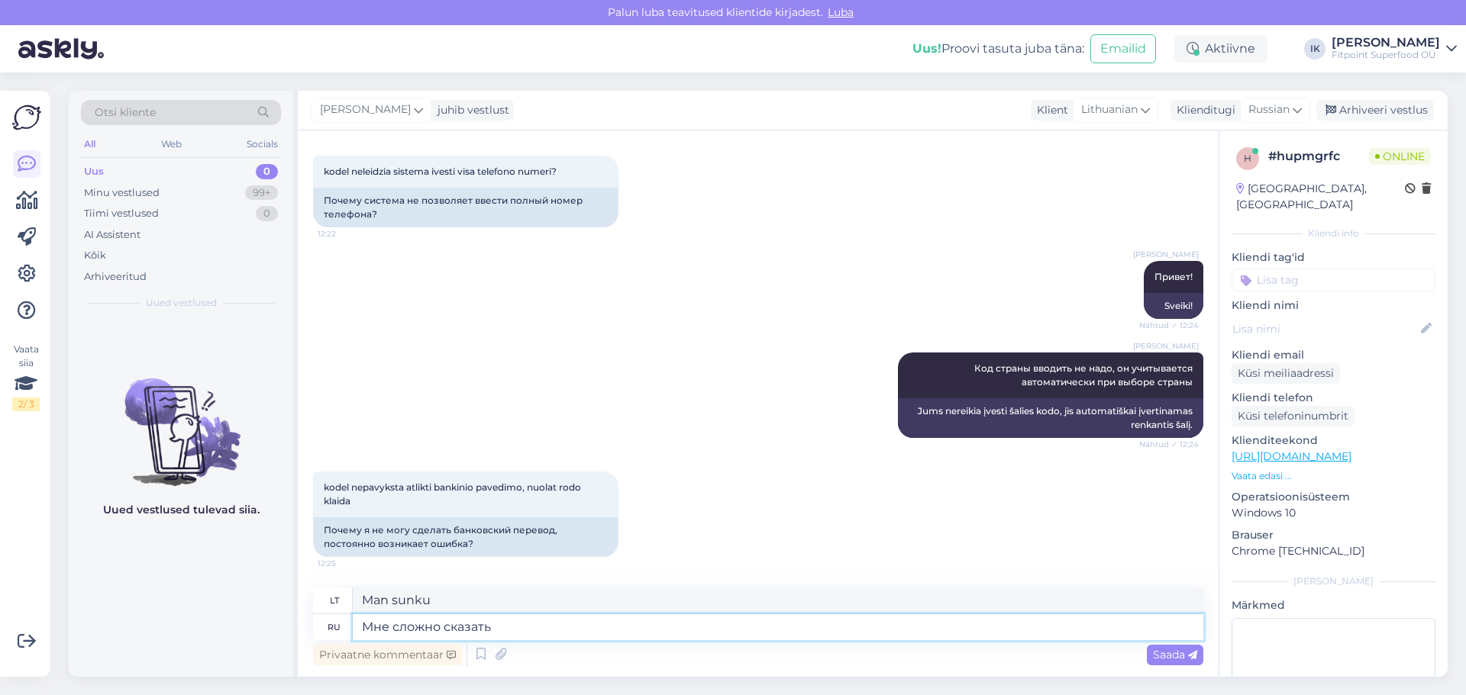
type textarea "Man sunku pasakyti"
type textarea "Мне сложно сказать в чем"
type textarea "Man sunku pasakyti, kuo"
type textarea "Мне сложно сказать в чем ошибка"
type textarea "Man sunku pasakyti, kokia klaida."
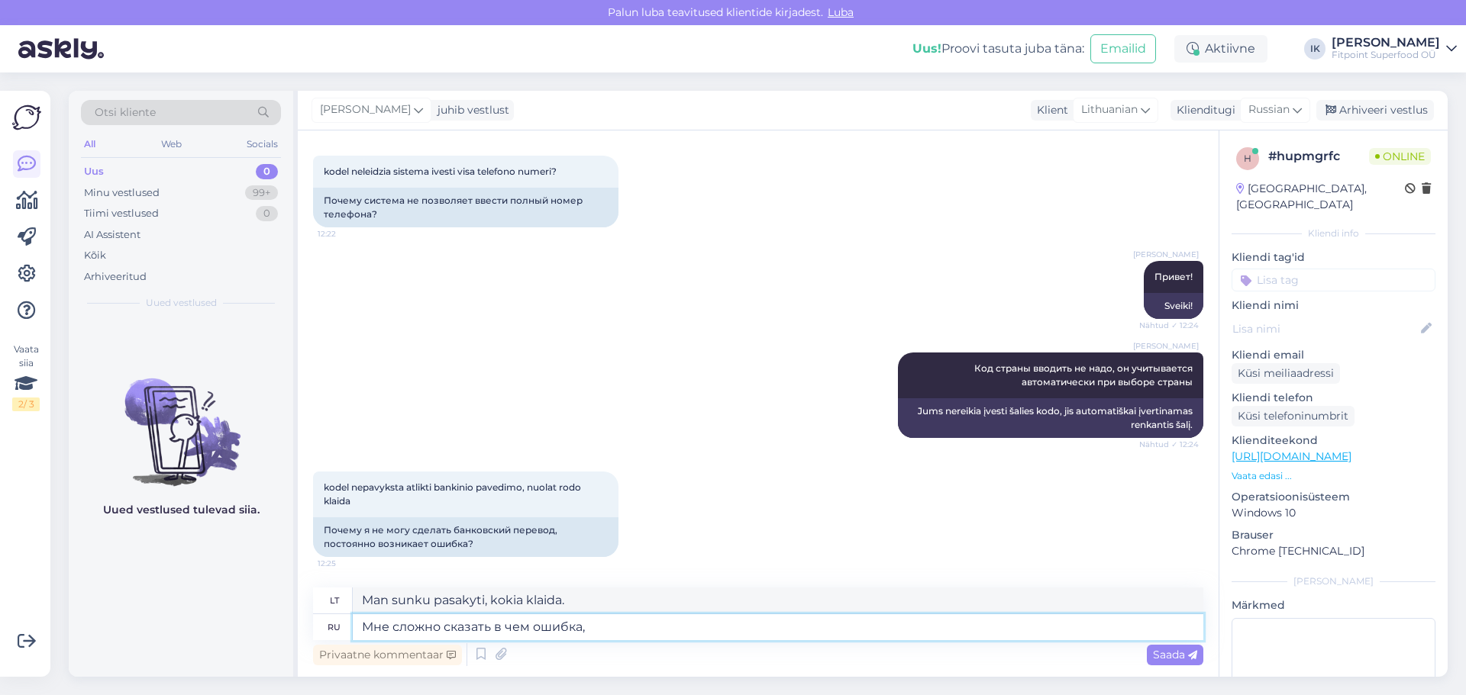
type textarea "Мне сложно сказать в чем ошибка,"
type textarea "Man sunku pasakyti, kokia klaida,"
type textarea "Мне сложно сказать в чем ошибка."
type textarea "Man sunku pasakyti, kokia klaida."
type textarea "Мне сложно сказать в чем ошибка. Я"
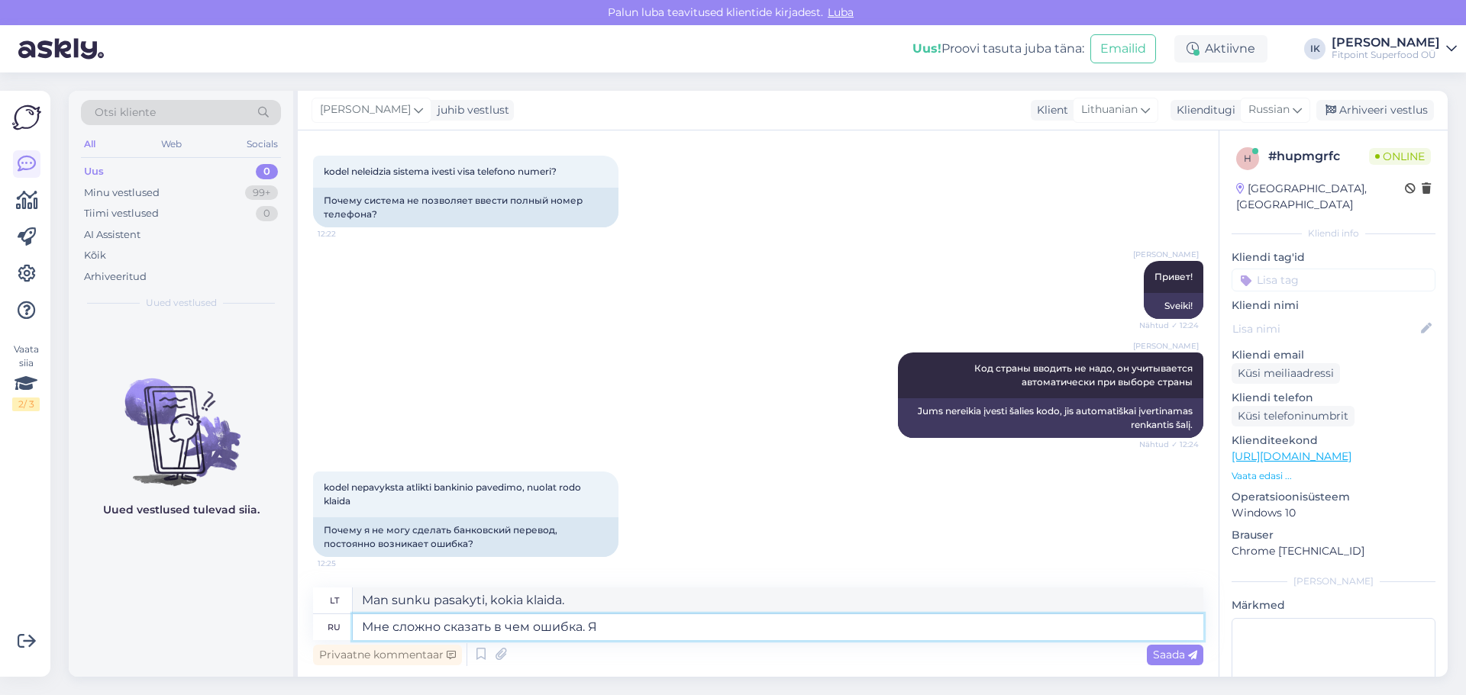
type textarea "Man sunku pasakyti, kokia klaida. Aš"
type textarea "Мне сложно сказать в чем ошибка. Я передам"
type textarea "Sunku pasakyti, kokia klaida. Perduosiu ją kitiems."
type textarea "Мне сложно сказать в чем ошибка. Я передам ин"
type textarea "Man sunku pasakyti, kokia klaida. Perduosiu ją ir..."
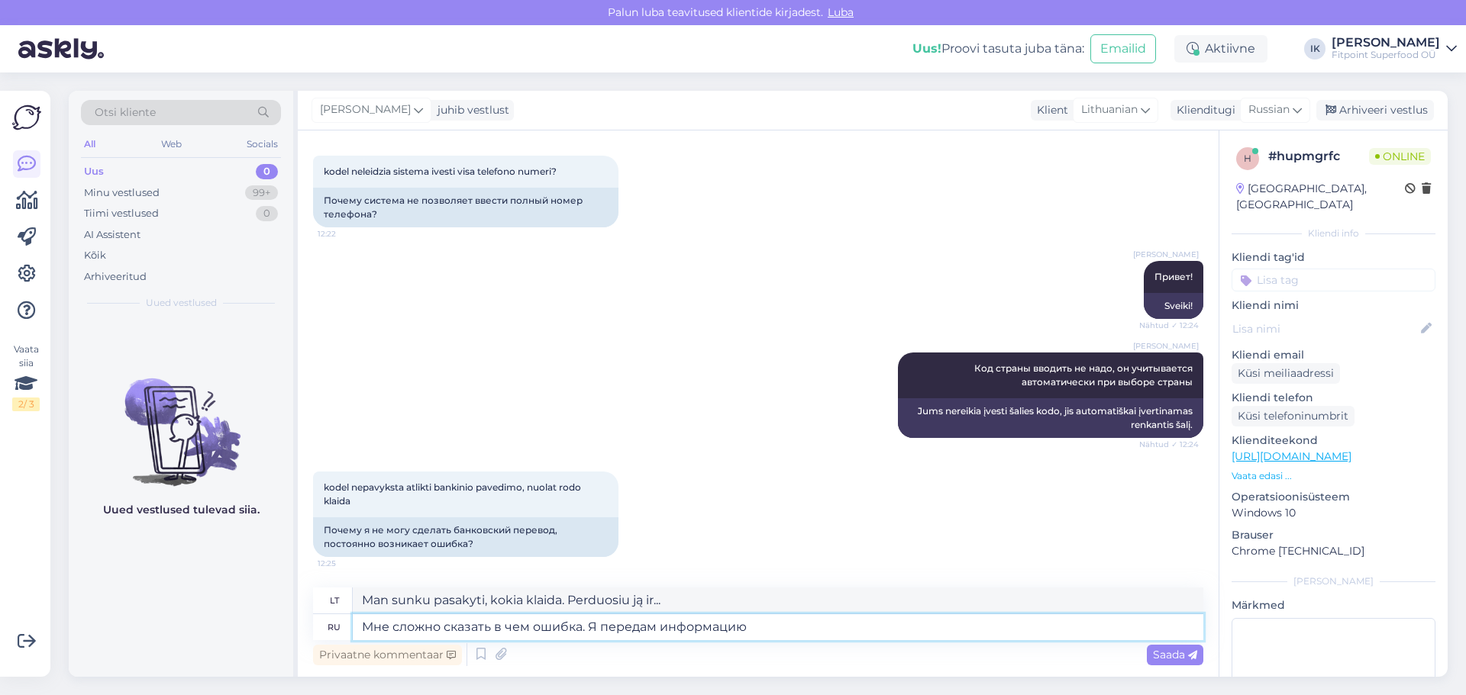
type textarea "Мне сложно сказать в чем ошибка. Я передам информацию"
type textarea "Sunku pasakyti, kokia klaida. Perduosiu informaciją."
type textarea "Мне сложно сказать в чем ошибка. Я передам информацию техникам"
type textarea "Man sunku pasakyti, kokia klaida. Perduosiu informaciją technikams."
